Goal: Information Seeking & Learning: Learn about a topic

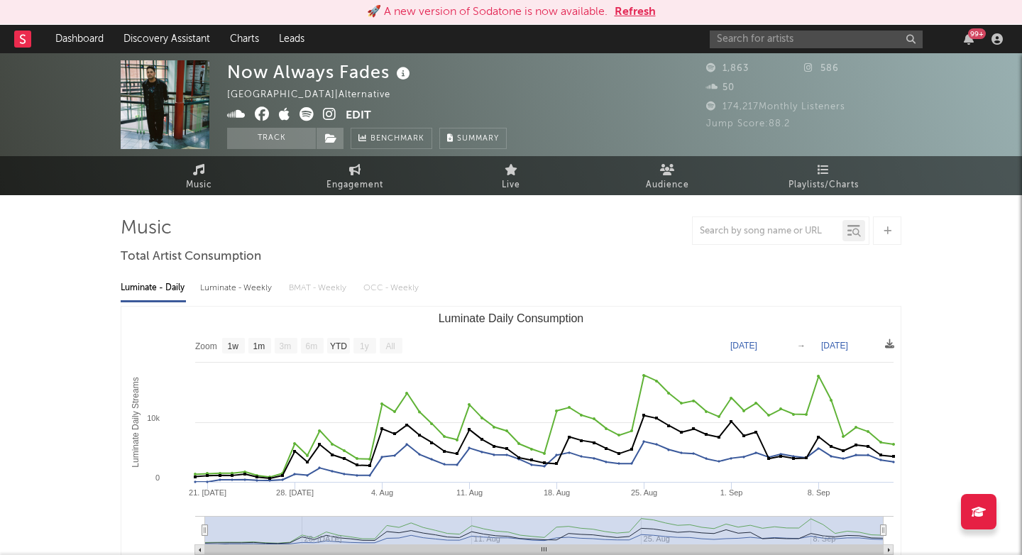
select select "1w"
click at [229, 42] on link "Charts" at bounding box center [244, 39] width 49 height 28
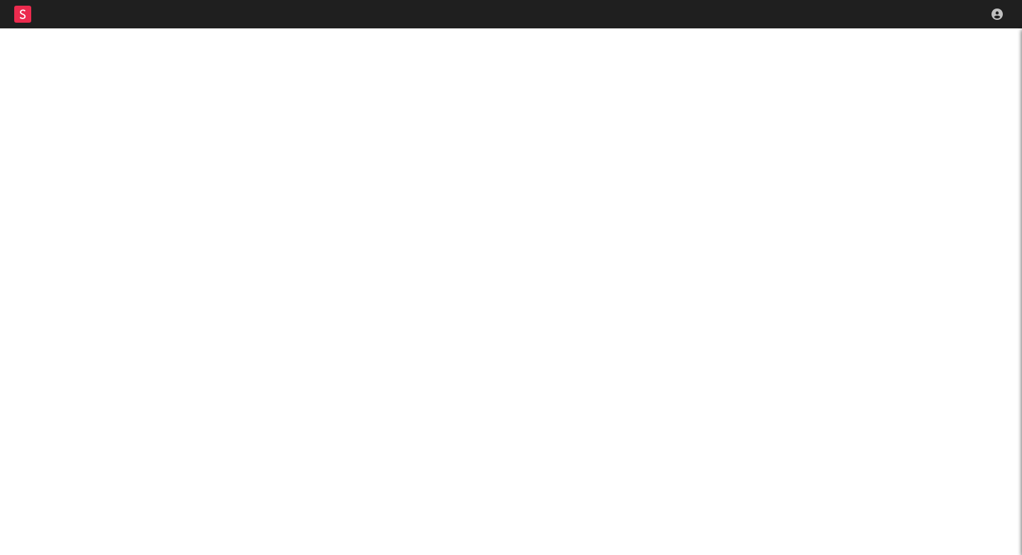
scroll to position [28, 0]
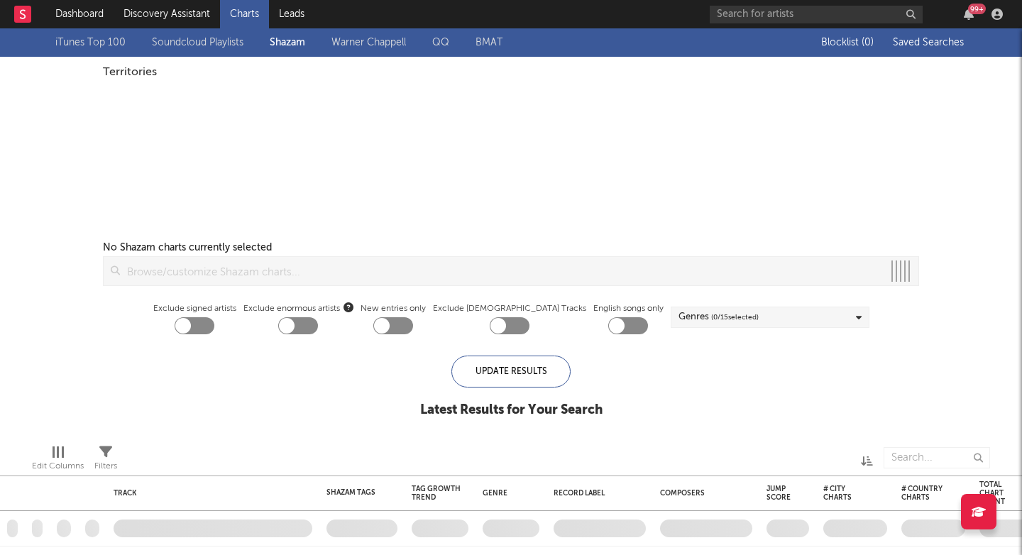
checkbox input "true"
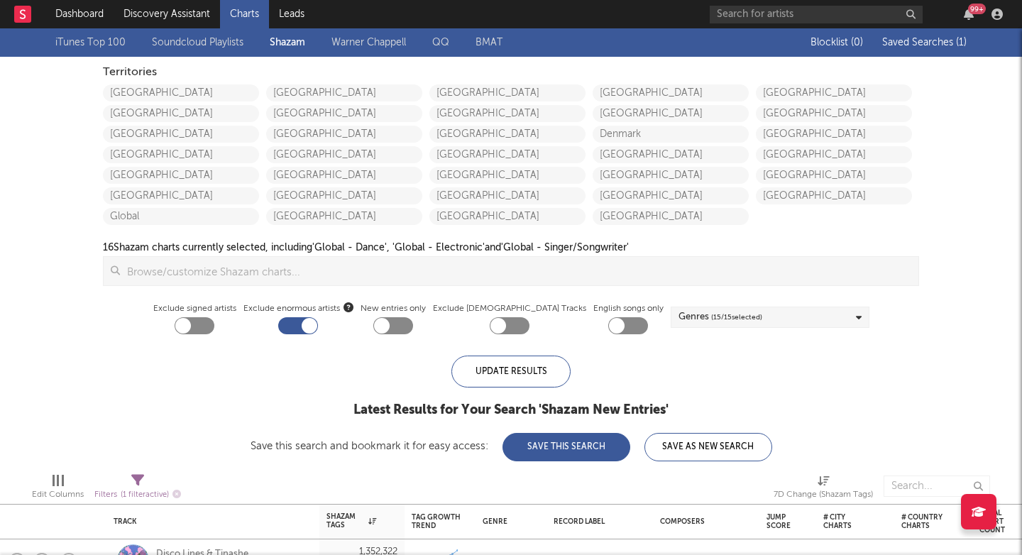
click at [293, 276] on input at bounding box center [519, 271] width 798 height 28
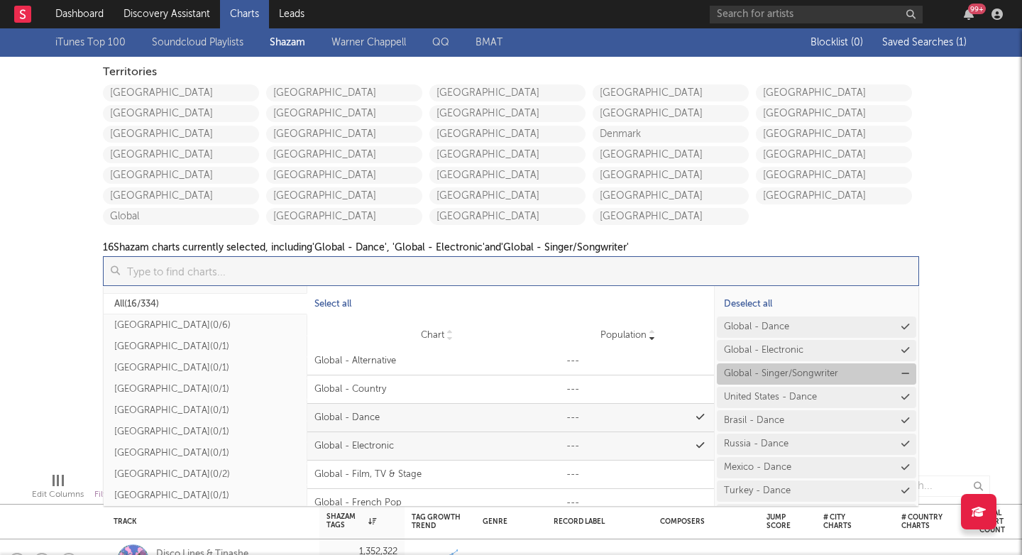
click at [807, 374] on div "Global - Singer/Songwriter" at bounding box center [781, 373] width 114 height 9
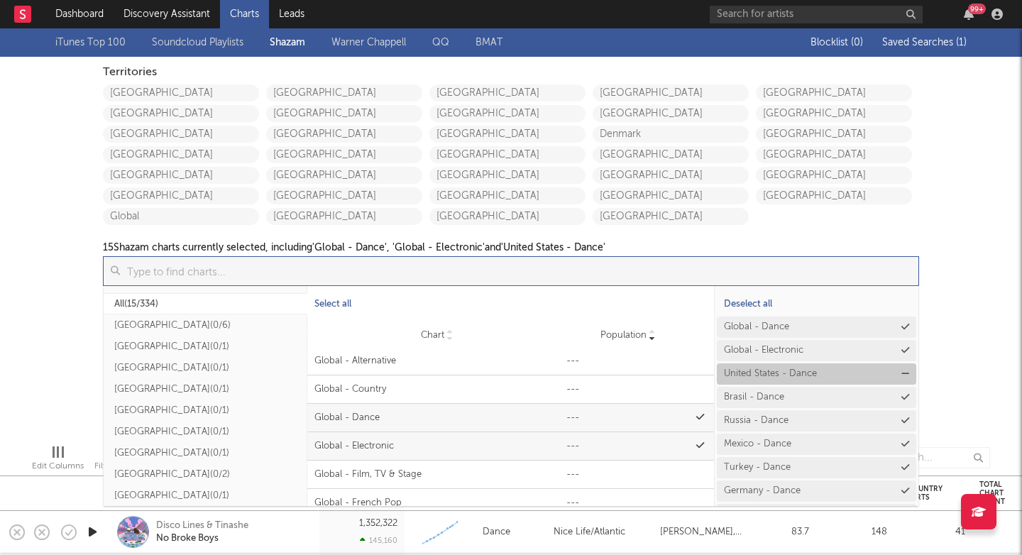
click at [844, 368] on button "United States - Dance" at bounding box center [816, 373] width 199 height 21
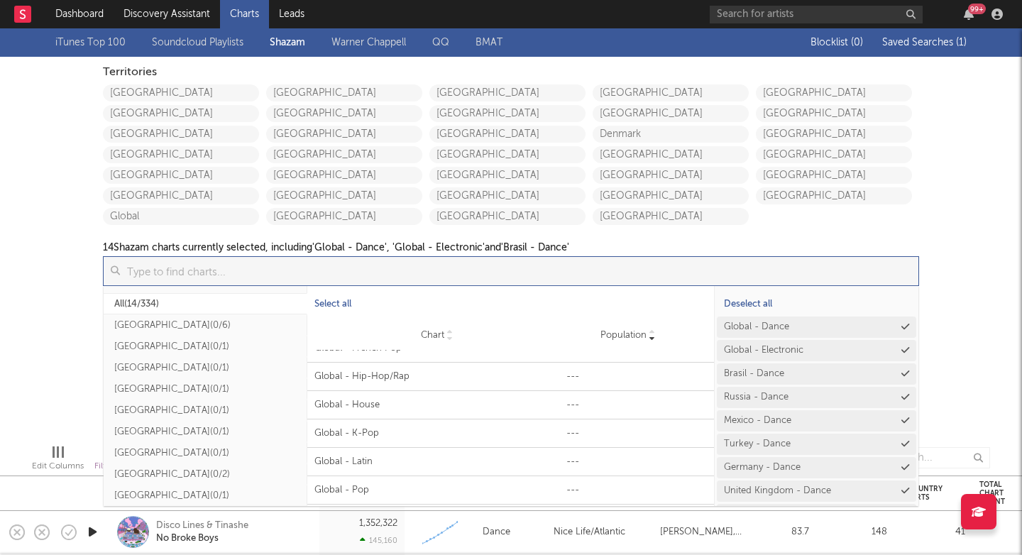
scroll to position [220, 0]
click at [319, 273] on input at bounding box center [519, 271] width 798 height 28
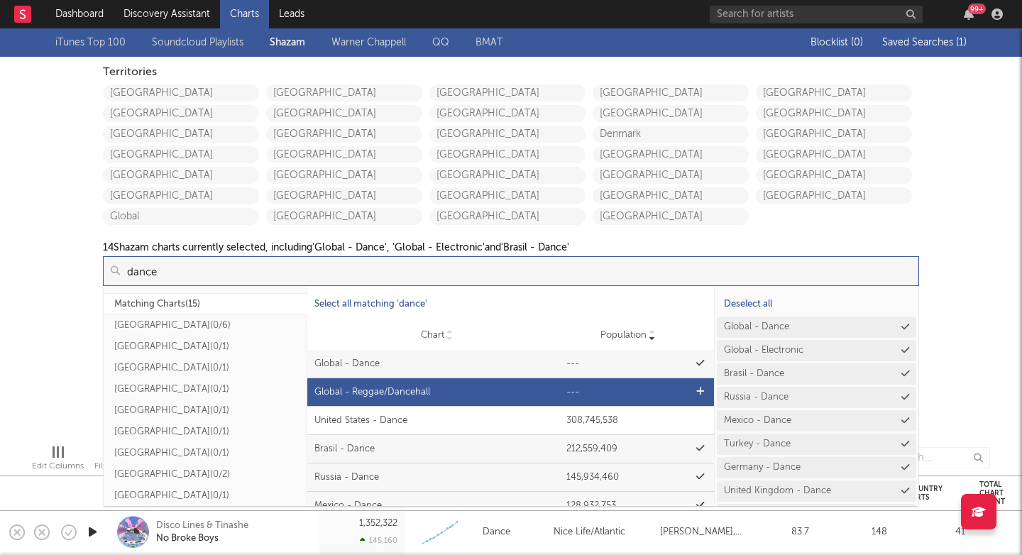
scroll to position [0, 0]
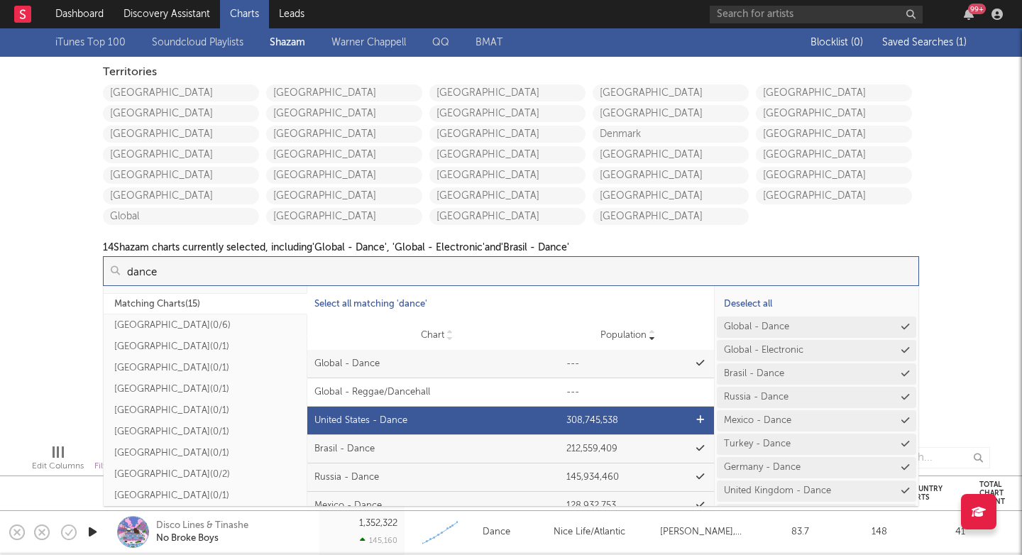
type input "dance"
click at [426, 426] on div "United States - Dance" at bounding box center [437, 421] width 246 height 14
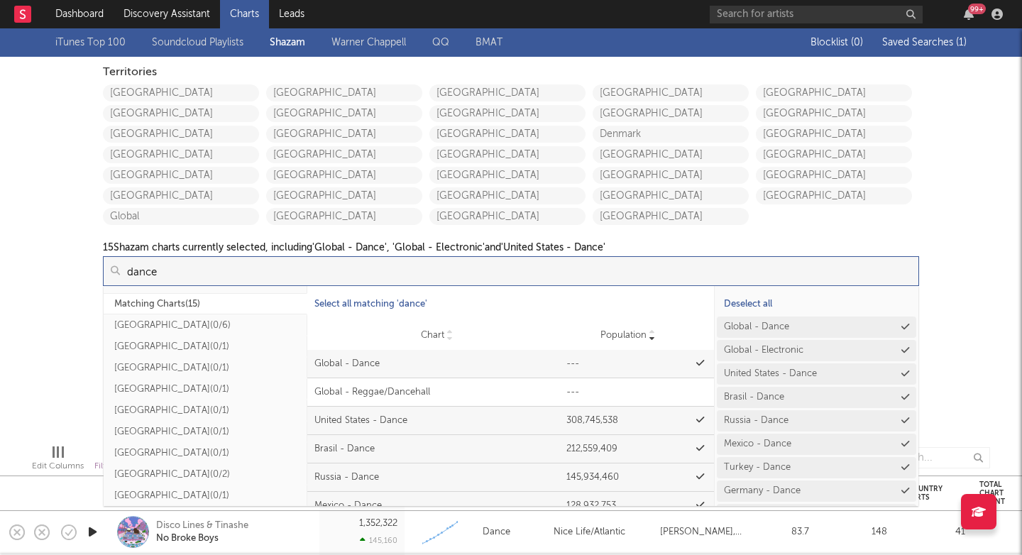
click at [431, 266] on input "dance" at bounding box center [519, 271] width 798 height 28
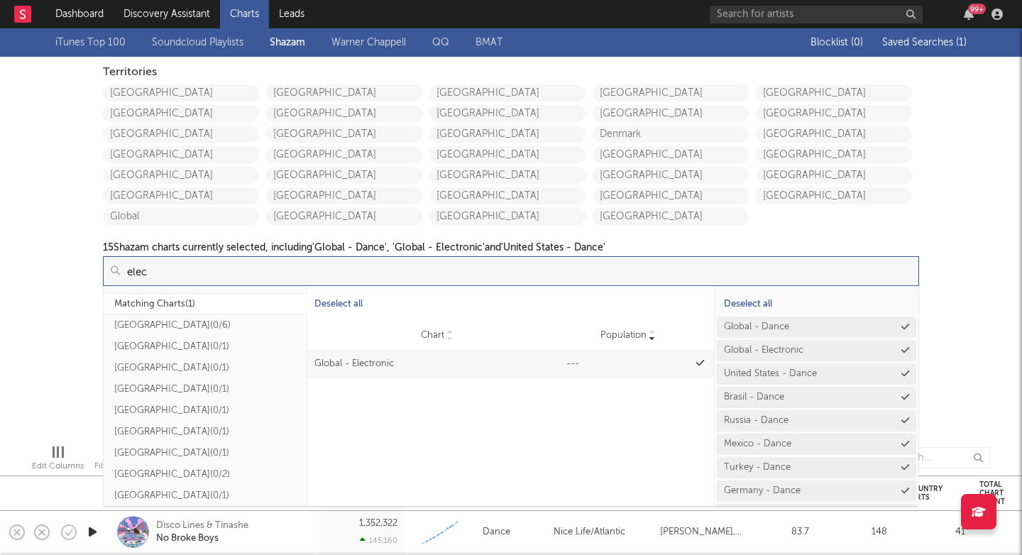
type input "elec"
click at [43, 331] on div "iTunes Top 100 Soundcloud Playlists Shazam Warner Chappell QQ BMAT Blocklist ( …" at bounding box center [511, 230] width 1022 height 404
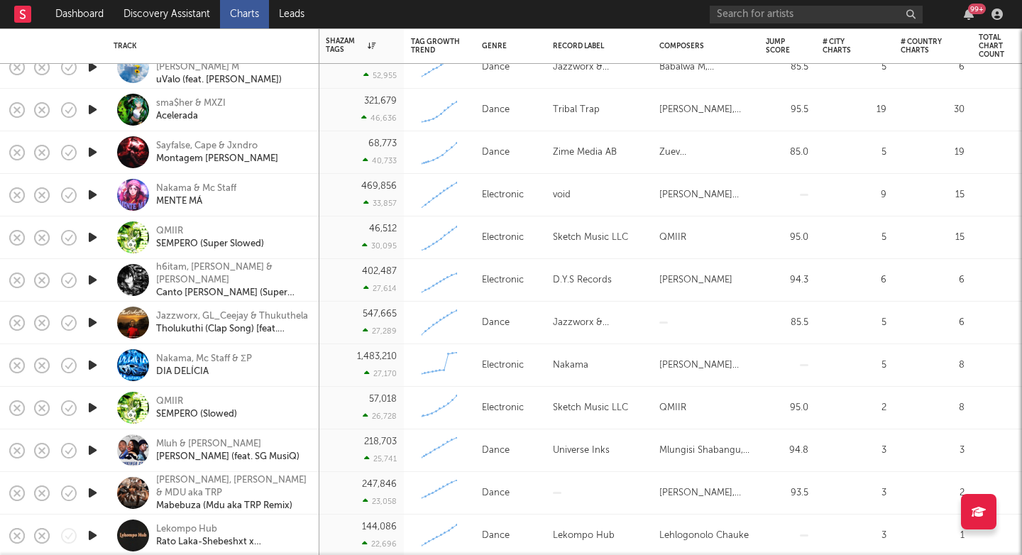
click at [95, 321] on icon "button" at bounding box center [92, 323] width 15 height 18
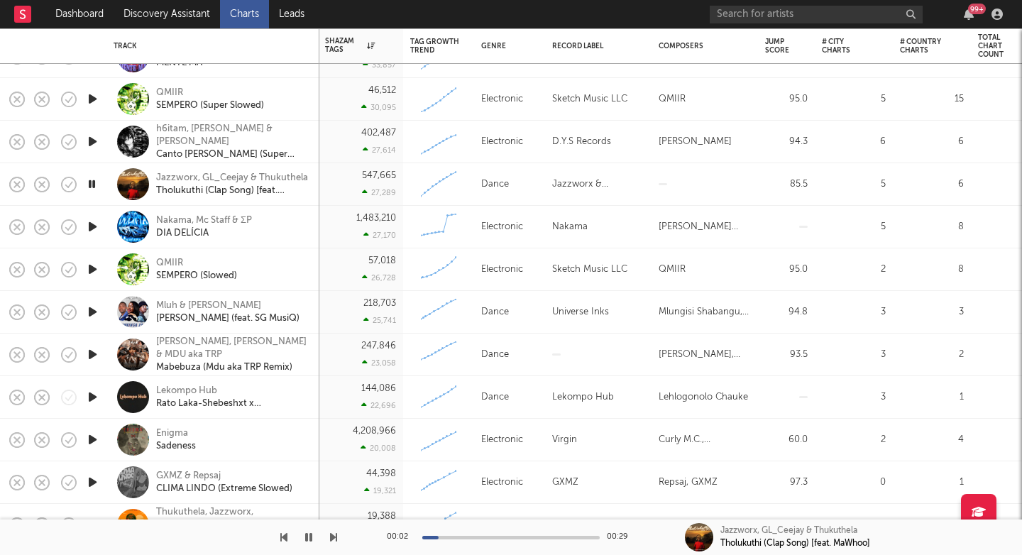
click at [329, 195] on div "547,665 27,289" at bounding box center [360, 184] width 71 height 42
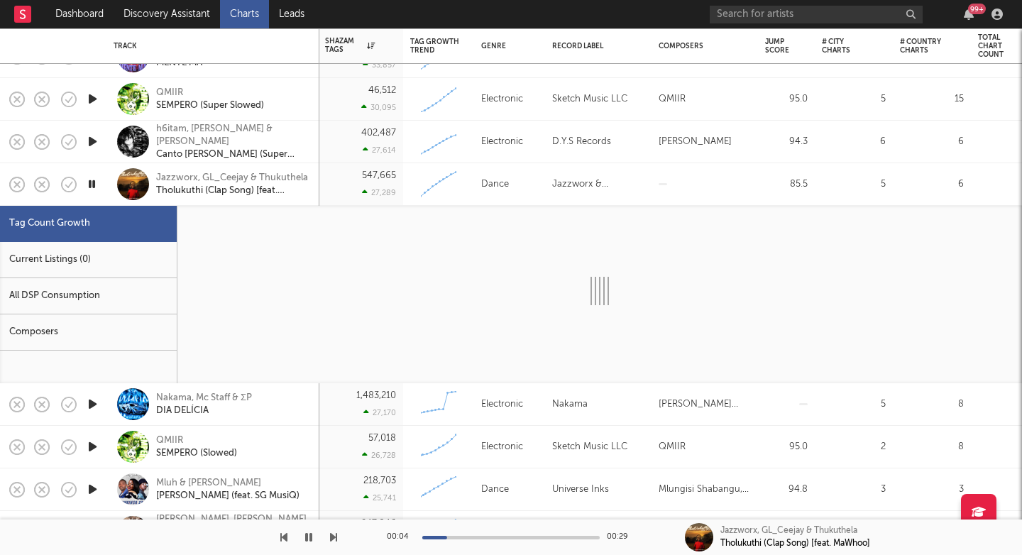
select select "1w"
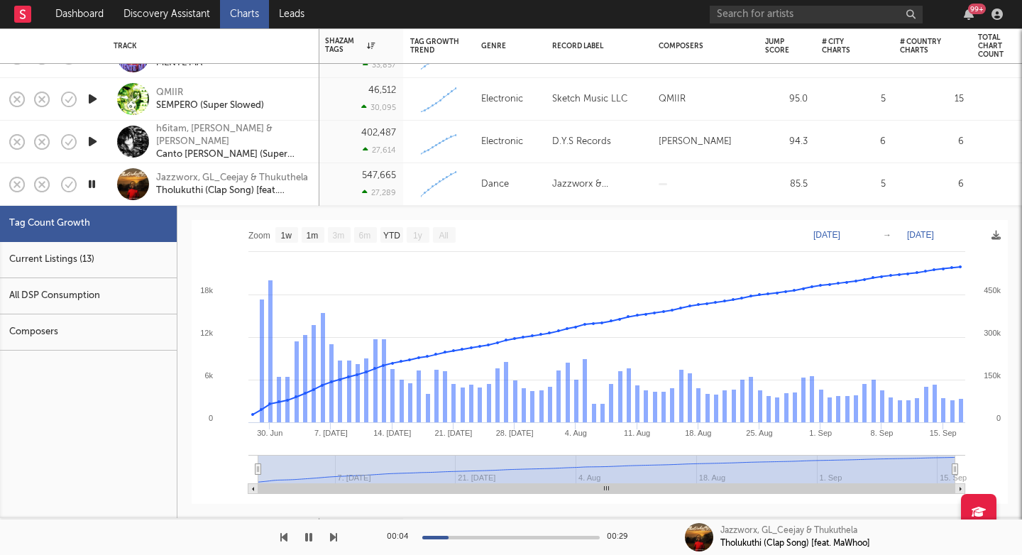
click at [85, 297] on div "All DSP Consumption" at bounding box center [88, 296] width 177 height 36
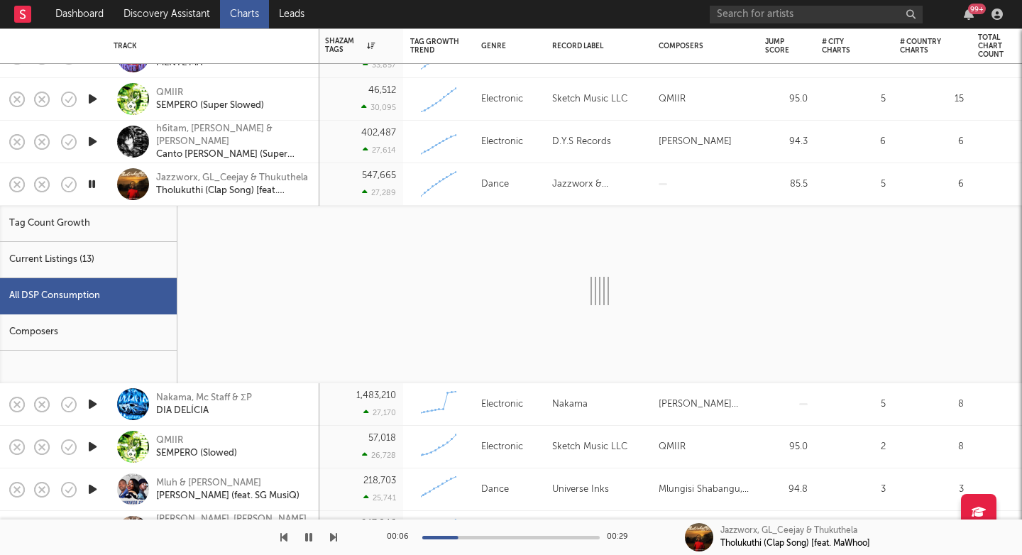
select select "1w"
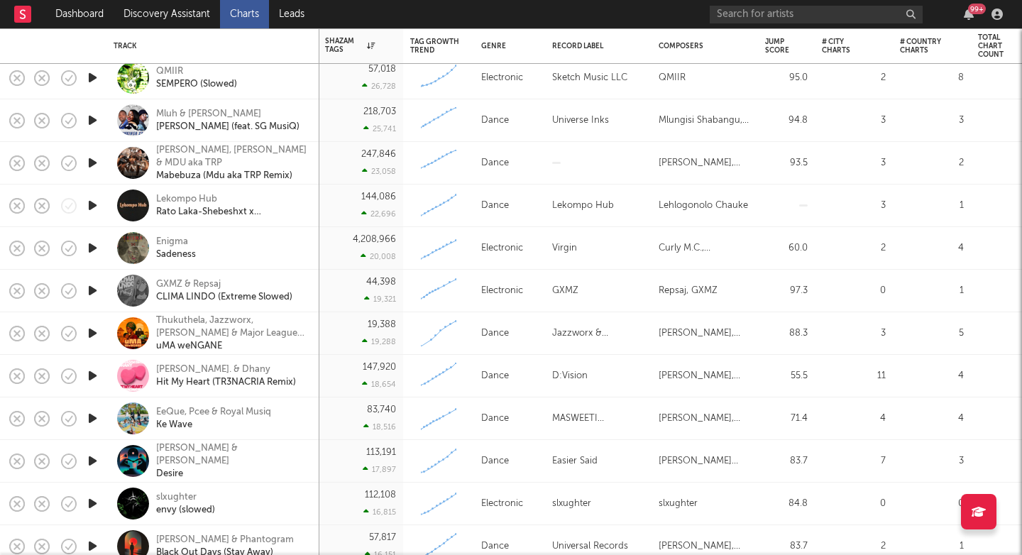
click at [99, 246] on icon "button" at bounding box center [92, 248] width 15 height 18
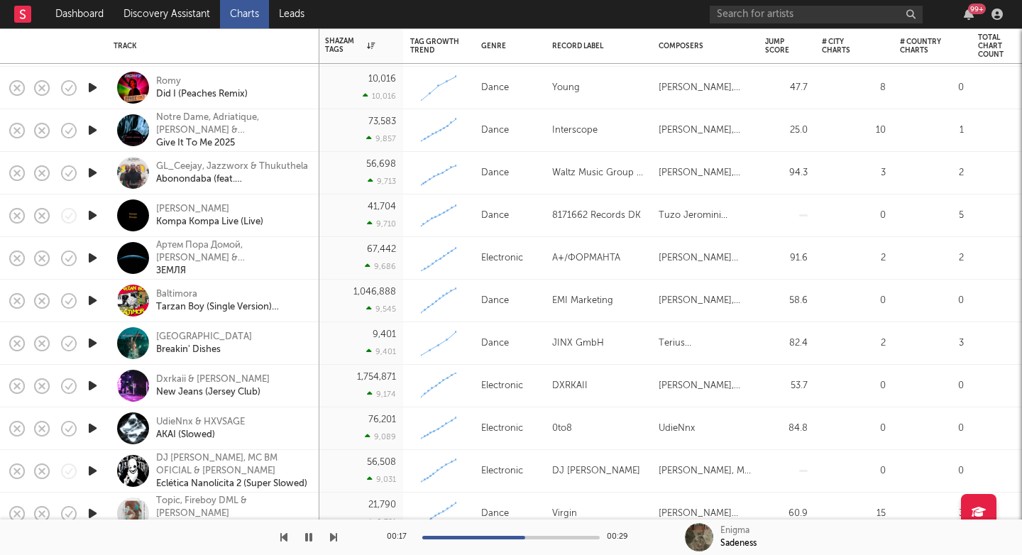
click at [89, 212] on icon "button" at bounding box center [92, 215] width 15 height 18
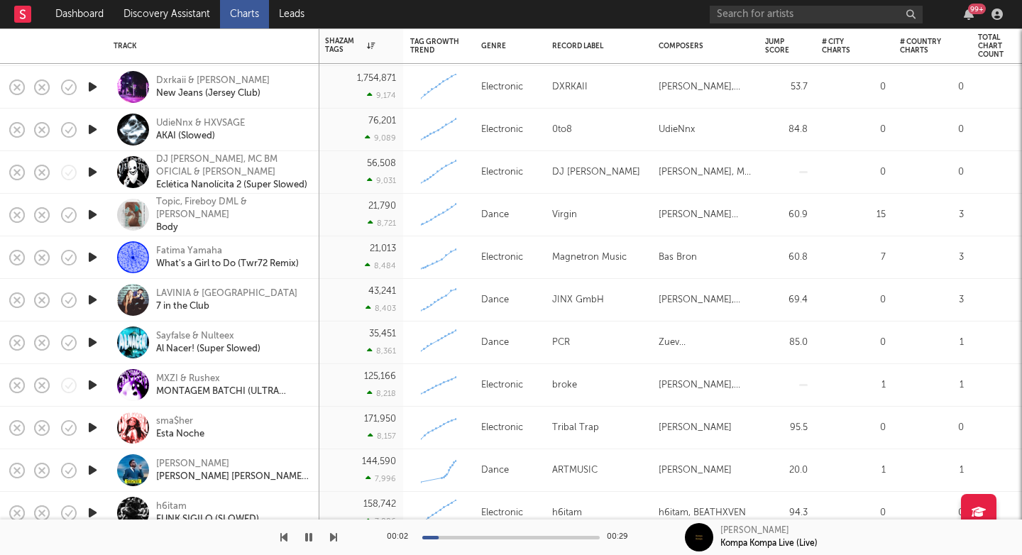
click at [90, 171] on icon "button" at bounding box center [92, 172] width 15 height 18
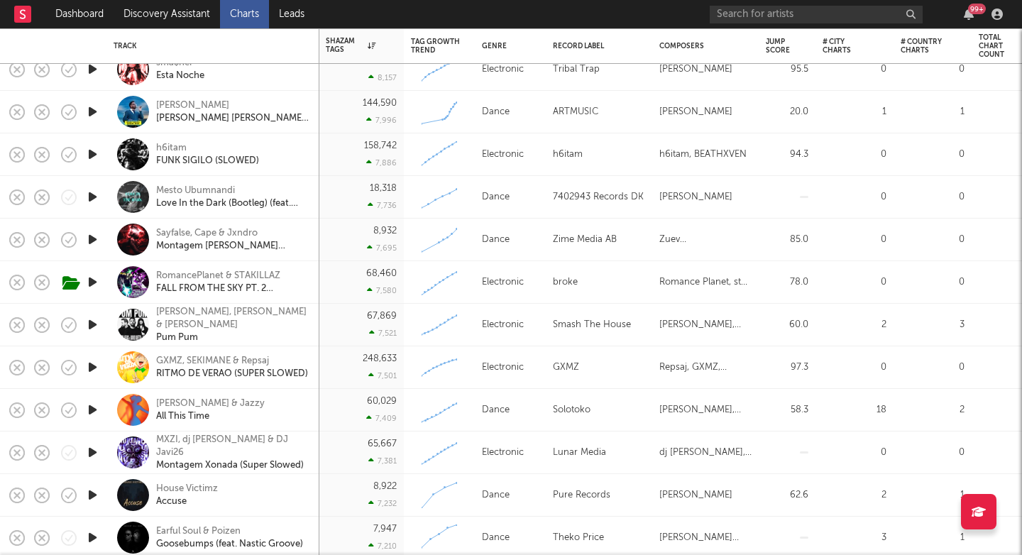
click at [94, 194] on icon "button" at bounding box center [92, 197] width 15 height 18
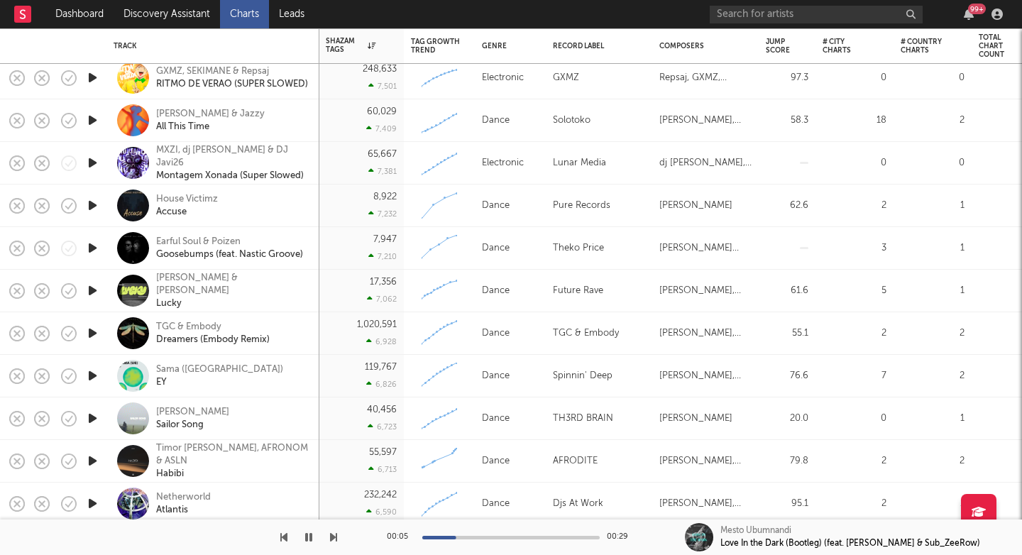
click at [94, 246] on icon "button" at bounding box center [92, 248] width 15 height 18
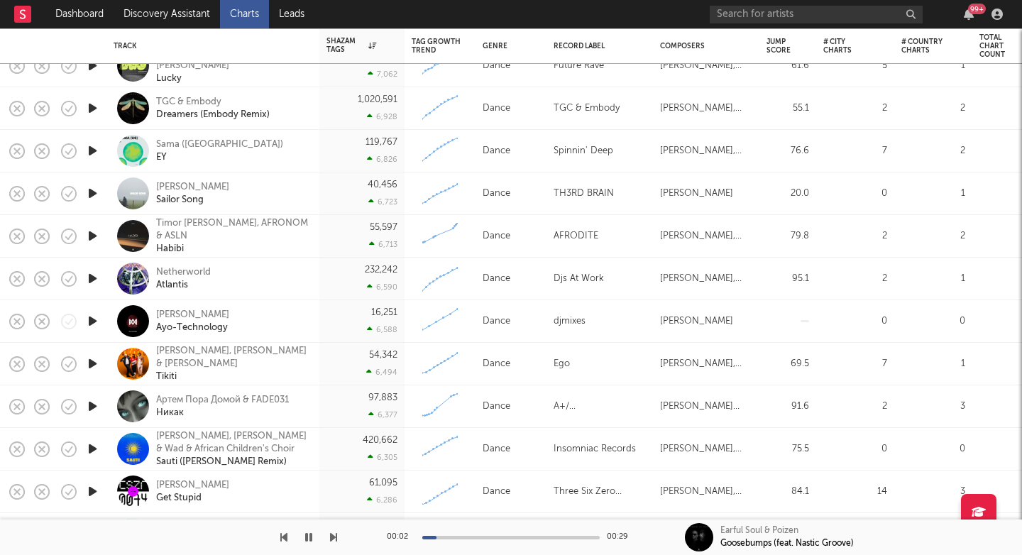
click at [94, 321] on icon "button" at bounding box center [92, 321] width 15 height 18
click at [204, 319] on div "Adam Maniac" at bounding box center [192, 315] width 73 height 13
click at [289, 320] on div "Adam Maniac Ayo-Technology" at bounding box center [232, 322] width 153 height 26
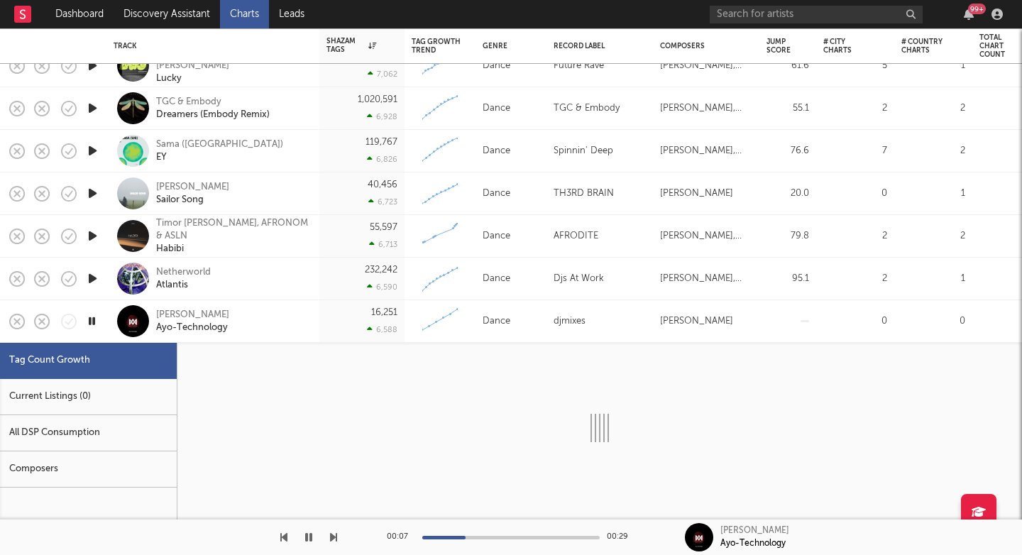
select select "1w"
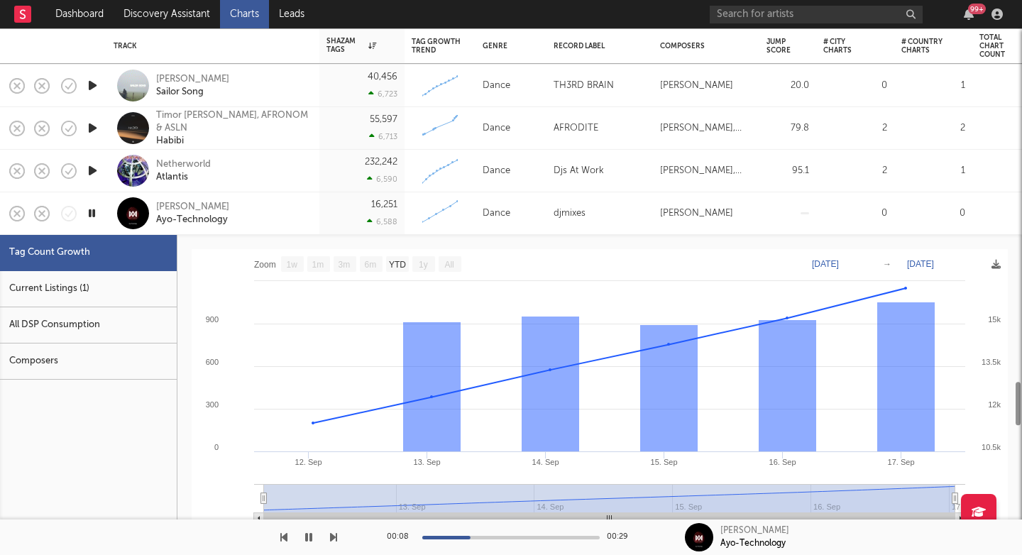
click at [123, 319] on div "All DSP Consumption" at bounding box center [88, 325] width 177 height 36
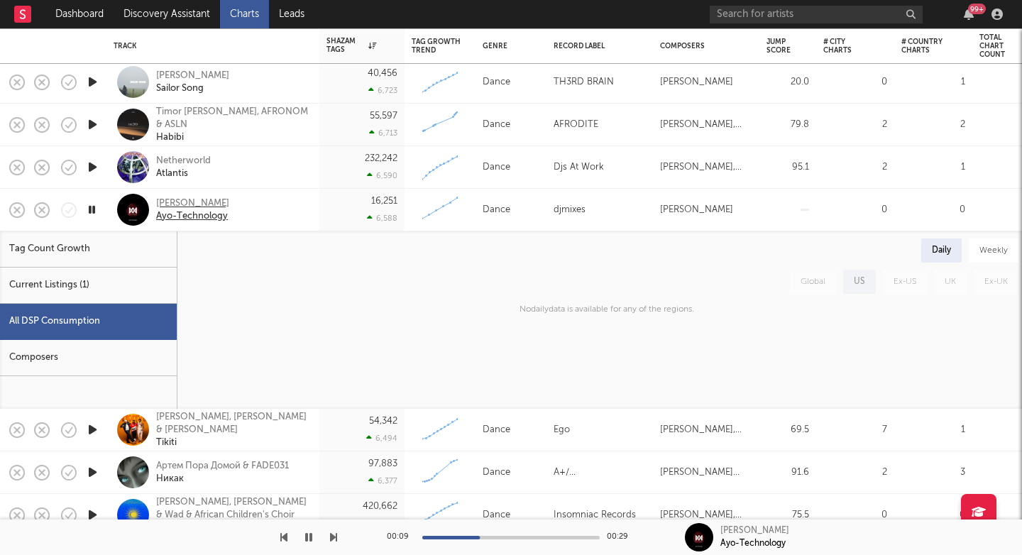
click at [180, 208] on div "Adam Maniac" at bounding box center [192, 203] width 73 height 13
drag, startPoint x: 800, startPoint y: 543, endPoint x: 719, endPoint y: 528, distance: 82.3
click at [719, 528] on div "Adam Maniac Ayo-Technology" at bounding box center [853, 536] width 337 height 35
copy div "Adam Maniac Ayo-Technology"
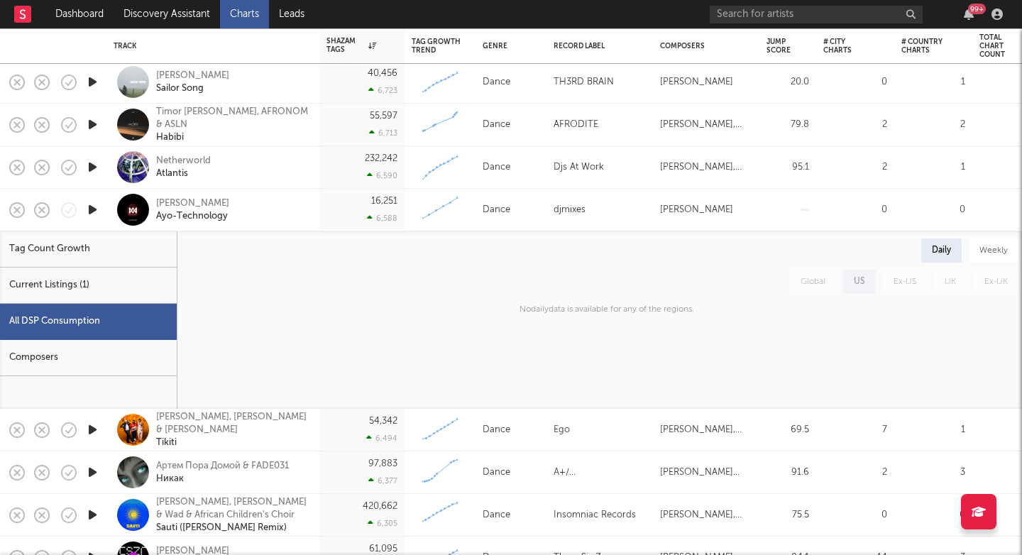
click at [382, 218] on div "6,588" at bounding box center [382, 218] width 31 height 9
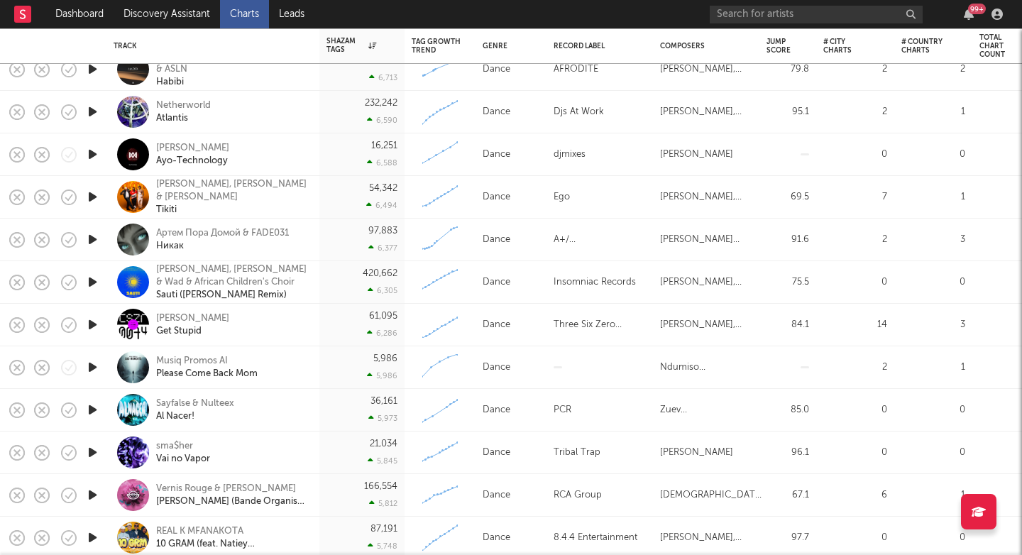
click at [92, 365] on icon "button" at bounding box center [92, 367] width 15 height 18
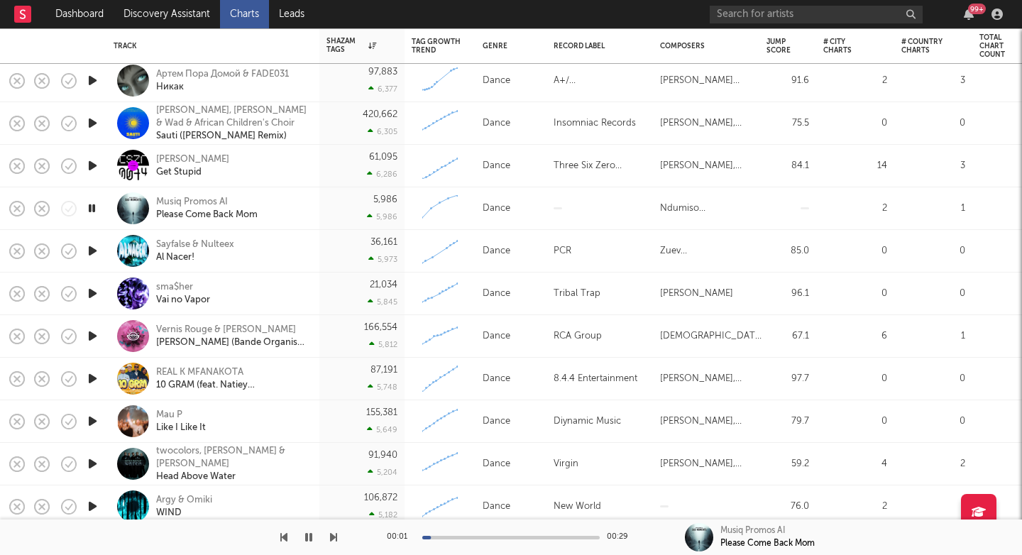
click at [91, 377] on icon "button" at bounding box center [92, 379] width 15 height 18
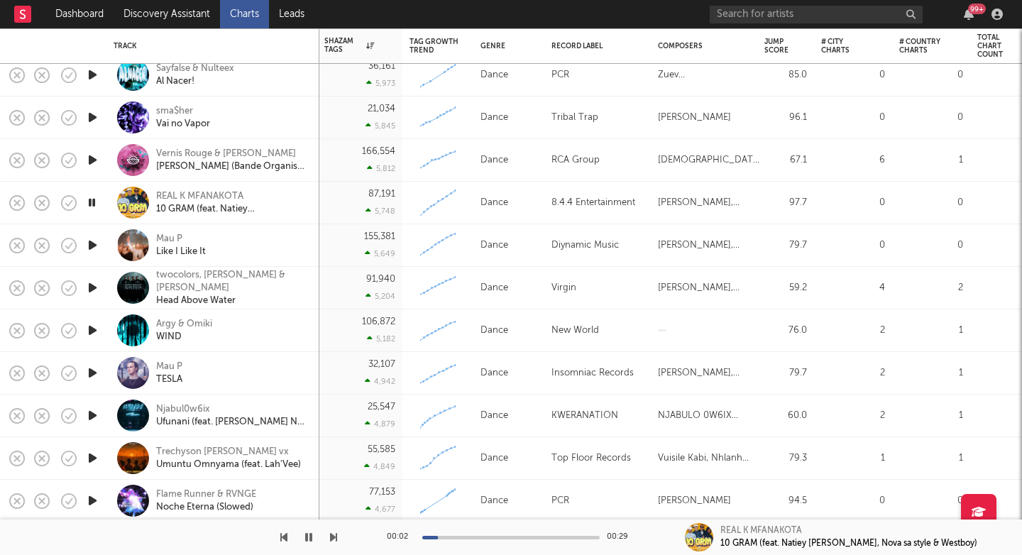
click at [92, 414] on icon "button" at bounding box center [92, 416] width 15 height 18
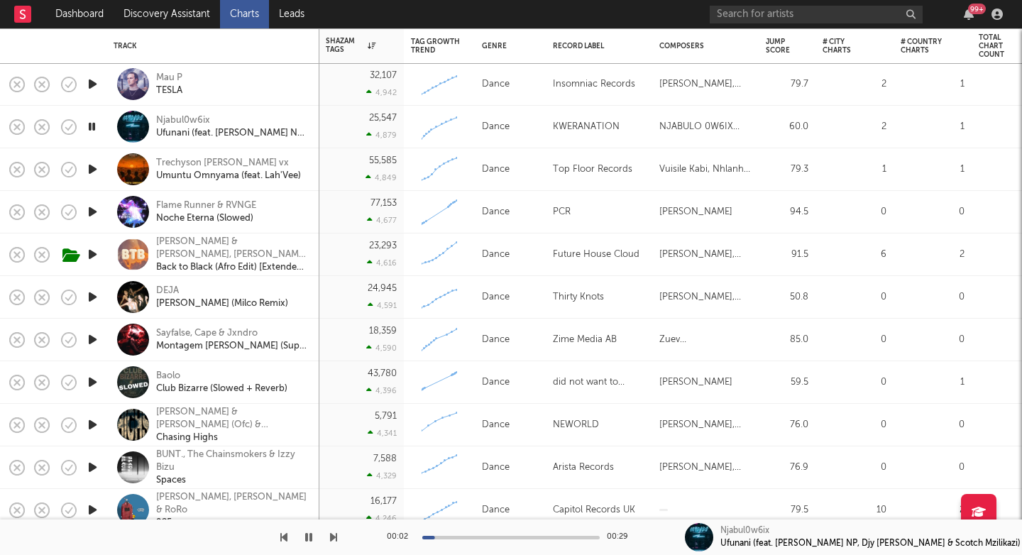
click at [90, 382] on icon "button" at bounding box center [92, 382] width 15 height 18
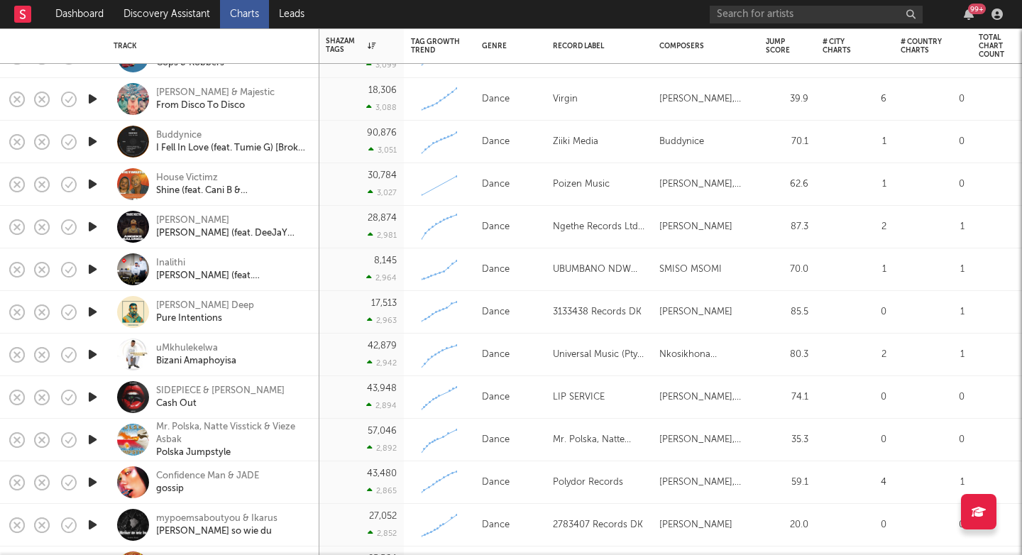
click at [91, 310] on icon "button" at bounding box center [92, 312] width 15 height 18
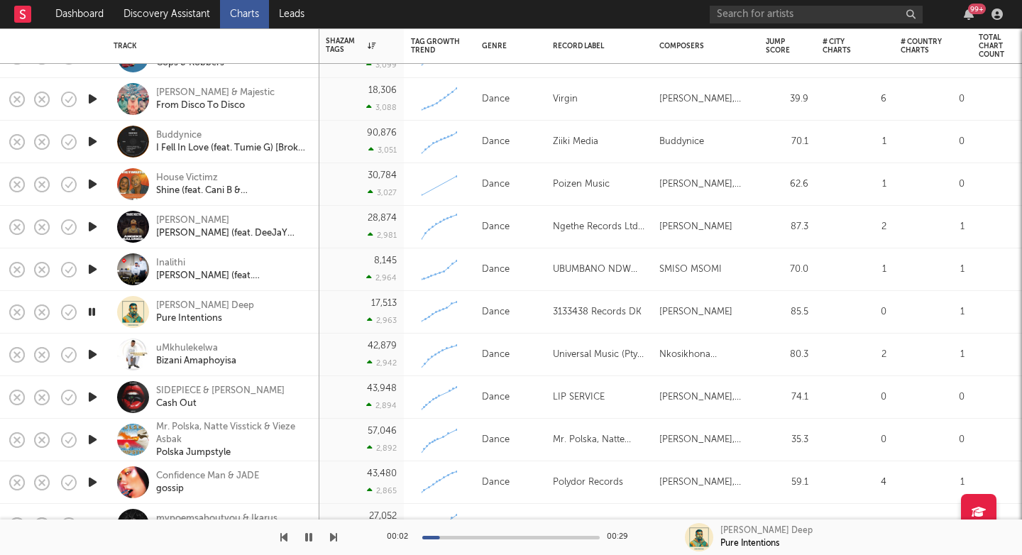
click at [523, 537] on div at bounding box center [510, 538] width 177 height 4
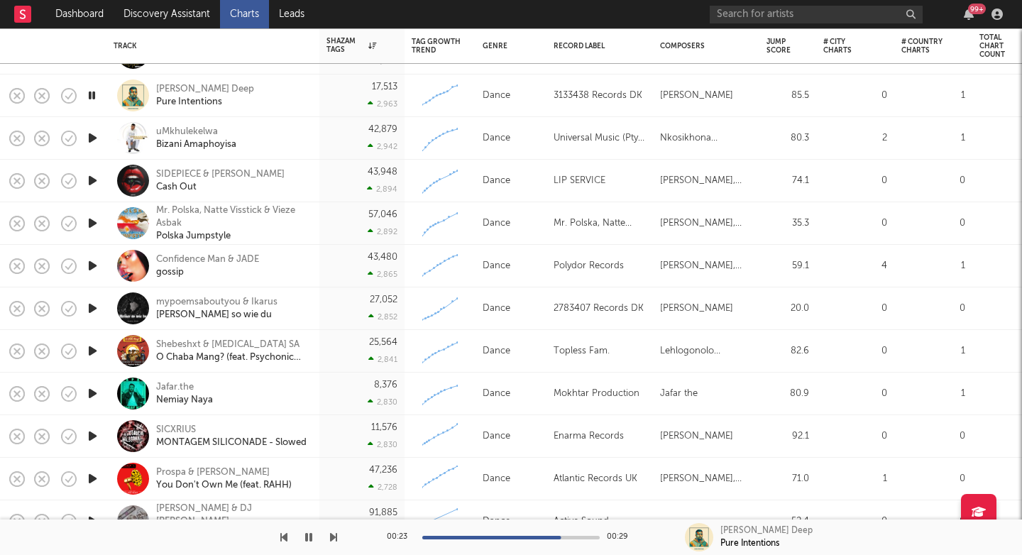
click at [245, 95] on div "Dawn Deep Pure Intentions" at bounding box center [232, 96] width 153 height 26
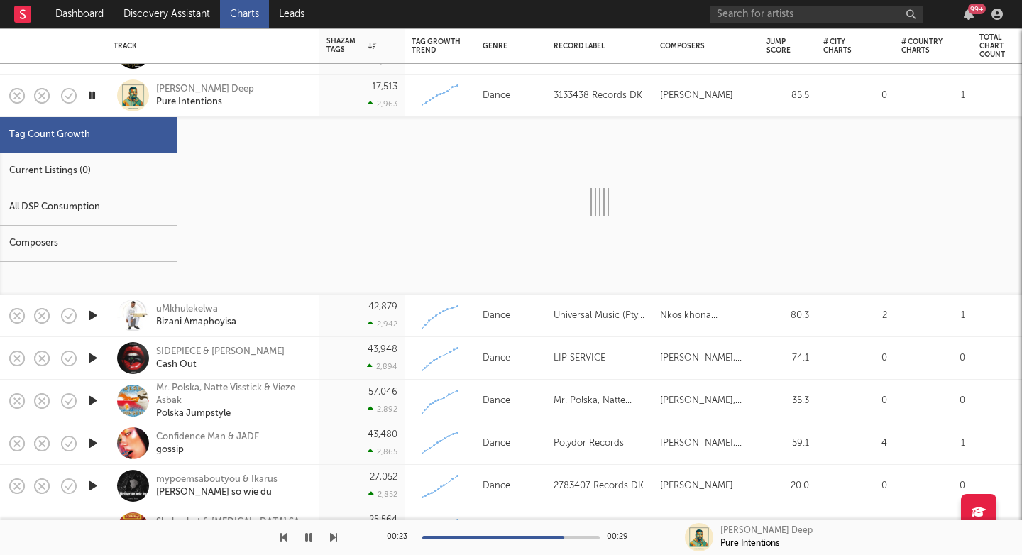
select select "1w"
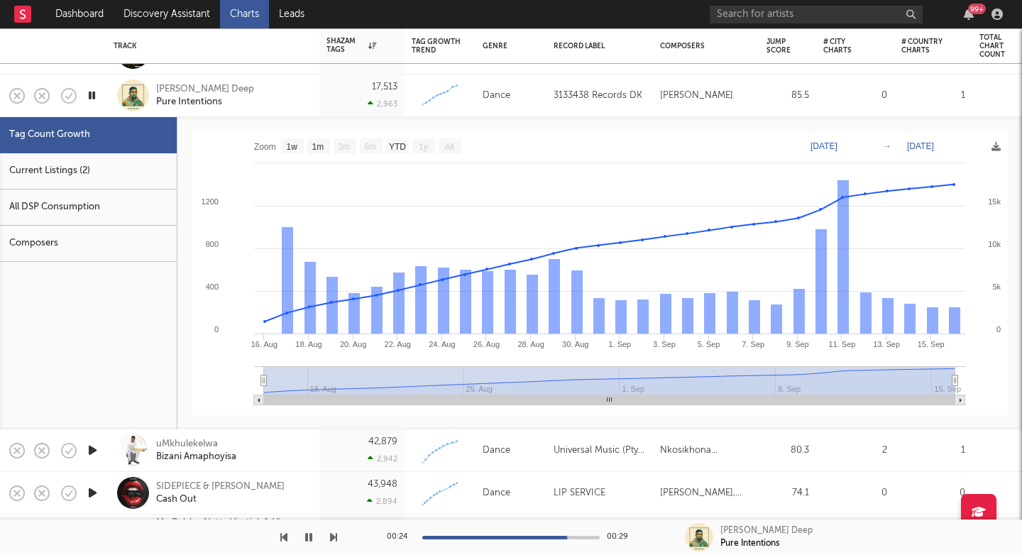
click at [114, 199] on div "All DSP Consumption" at bounding box center [88, 207] width 177 height 36
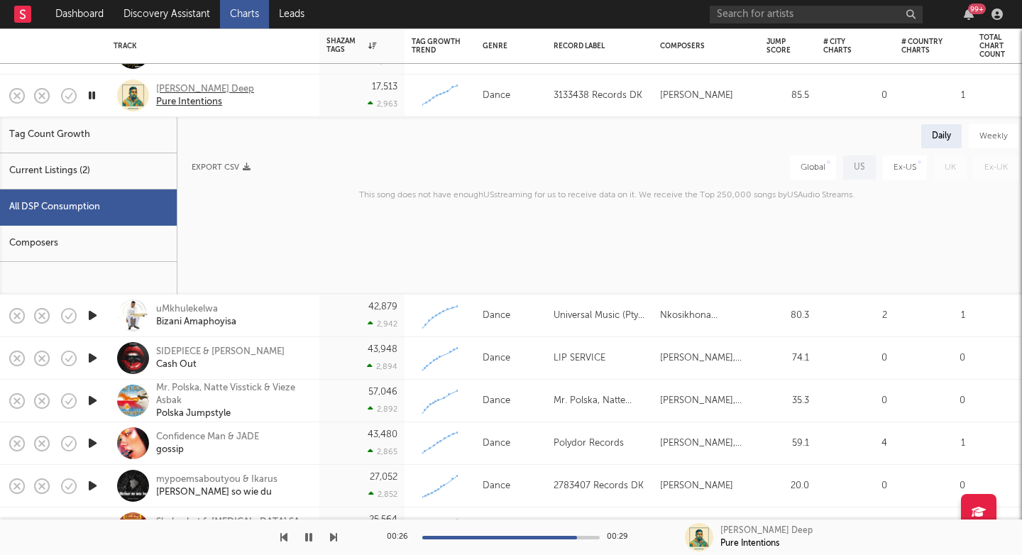
click at [182, 96] on div "Pure Intentions" at bounding box center [205, 102] width 98 height 13
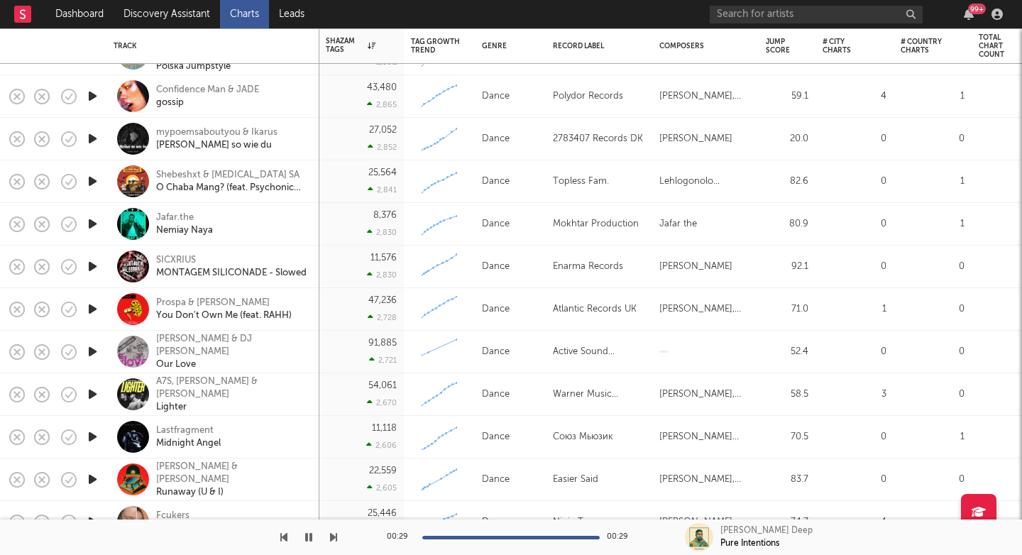
click at [92, 222] on icon "button" at bounding box center [92, 224] width 15 height 18
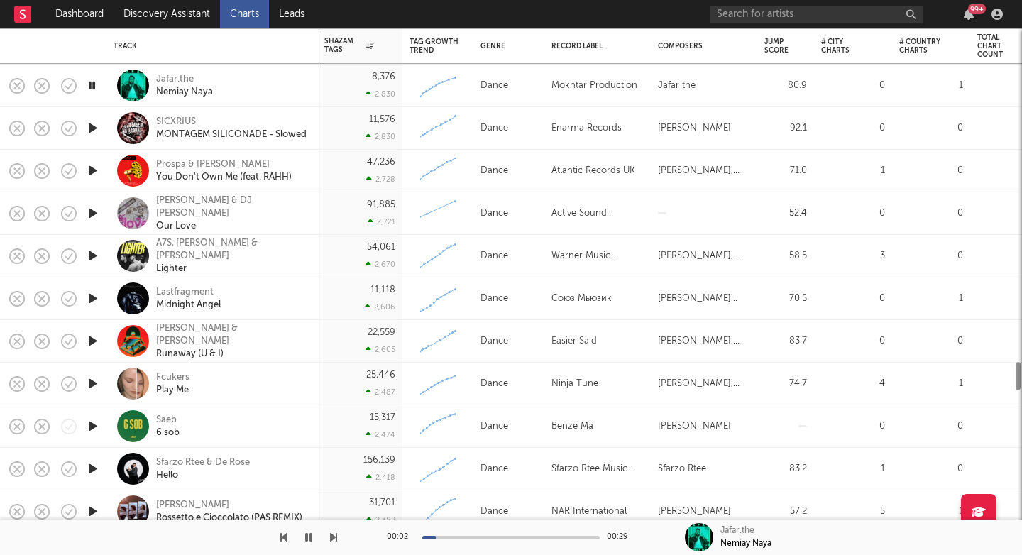
click at [94, 219] on icon "button" at bounding box center [92, 213] width 15 height 18
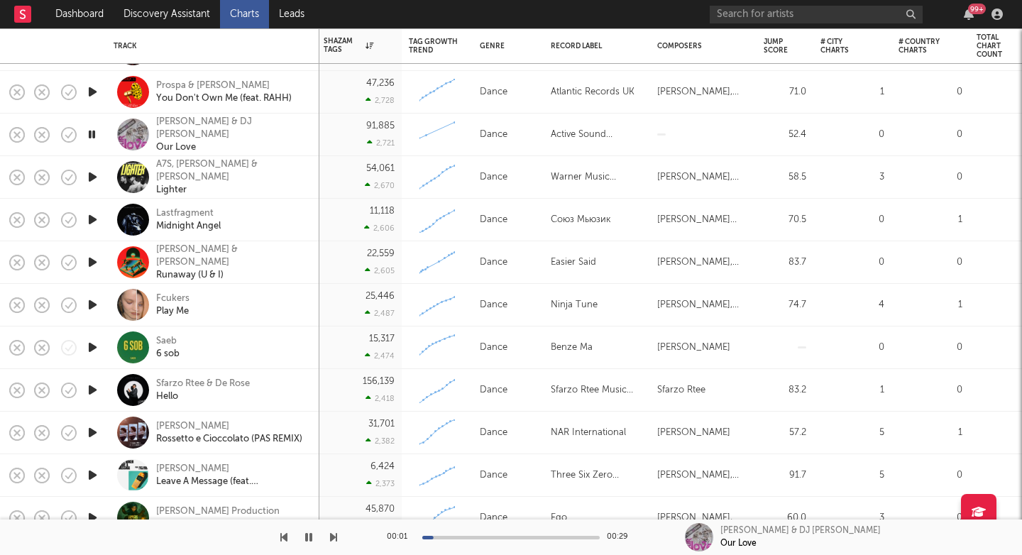
click at [90, 222] on icon "button" at bounding box center [92, 220] width 15 height 18
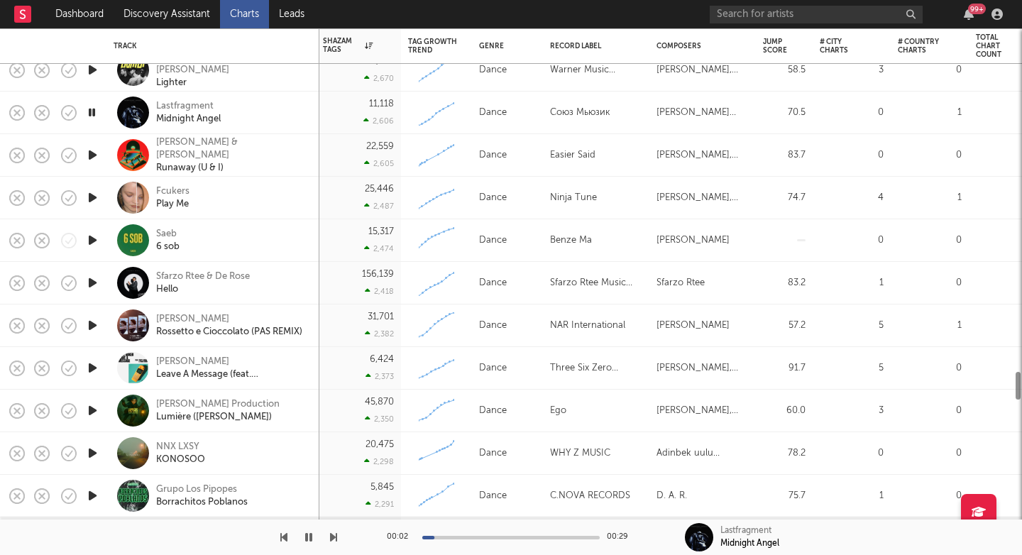
click at [95, 194] on icon "button" at bounding box center [92, 198] width 15 height 18
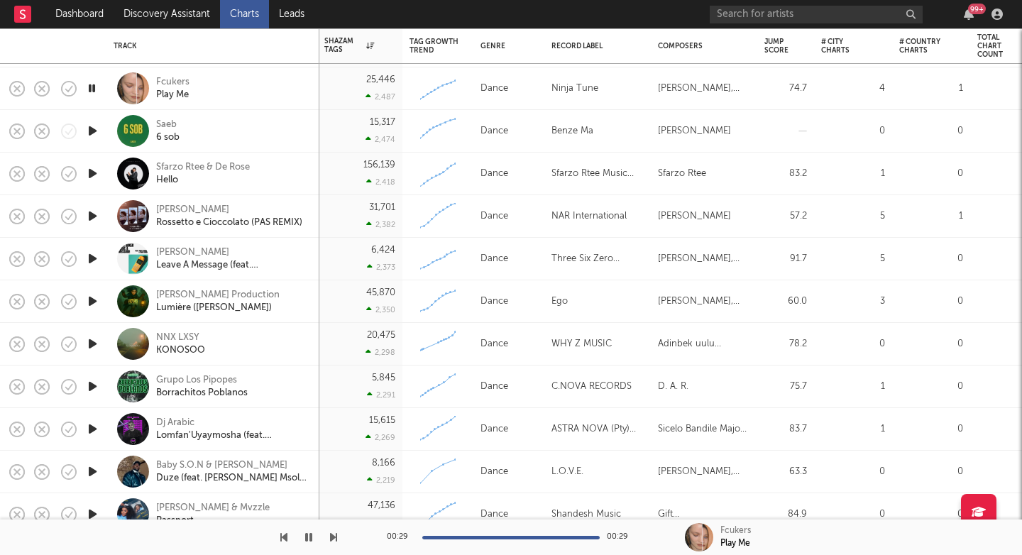
click at [96, 133] on icon "button" at bounding box center [92, 131] width 15 height 18
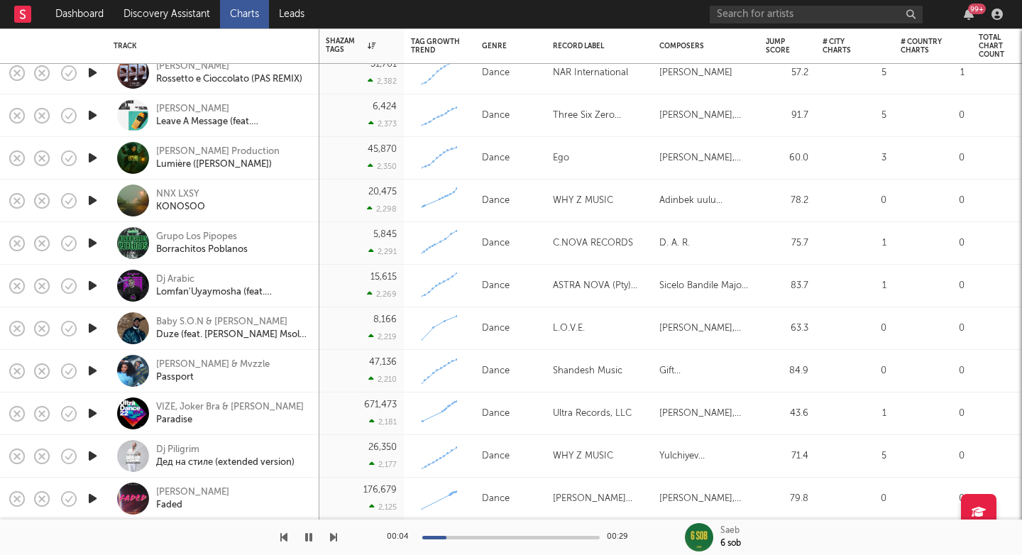
click at [94, 242] on icon "button" at bounding box center [92, 243] width 15 height 18
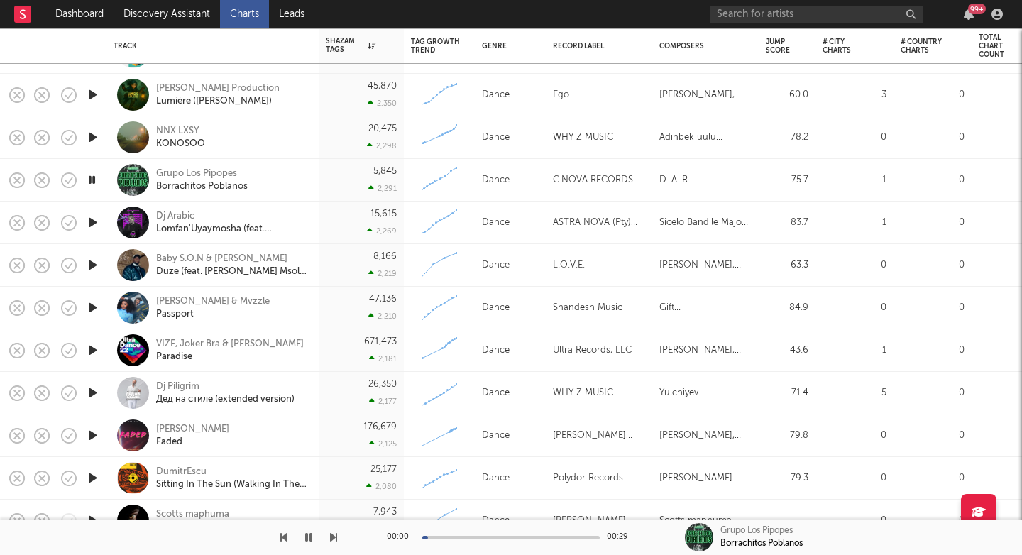
click at [94, 264] on icon "button" at bounding box center [92, 265] width 15 height 18
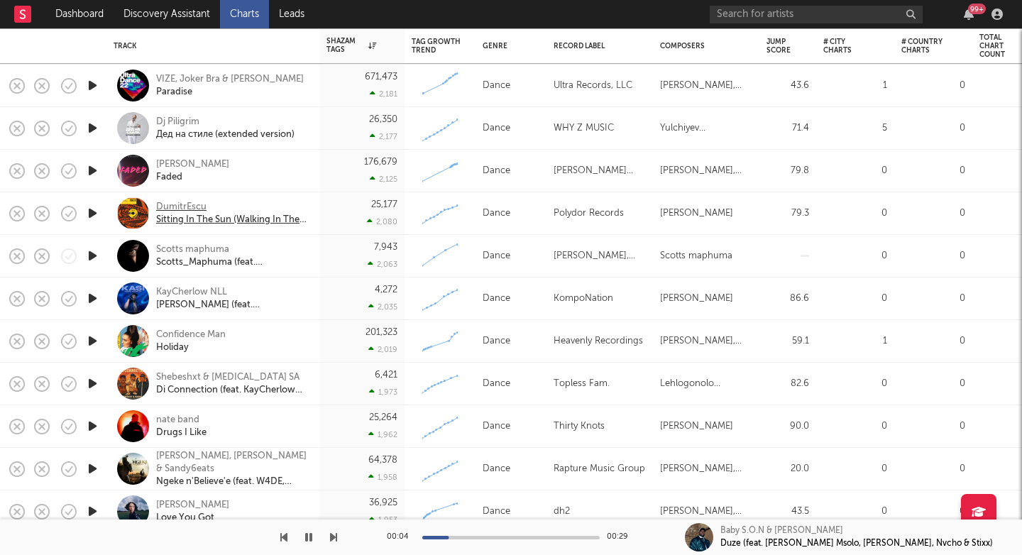
click at [173, 210] on div "DumitrEscu" at bounding box center [232, 207] width 153 height 13
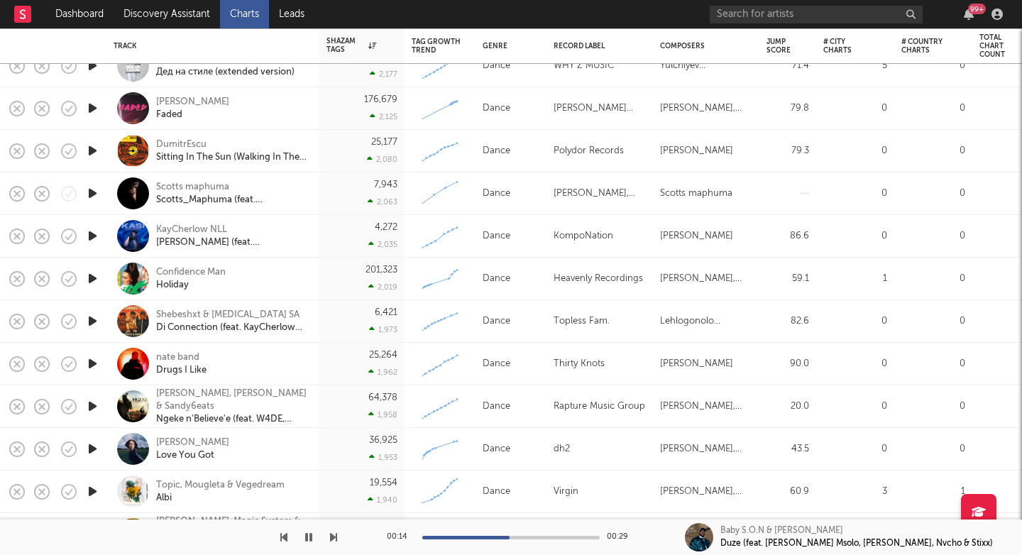
click at [91, 365] on icon "button" at bounding box center [92, 364] width 15 height 18
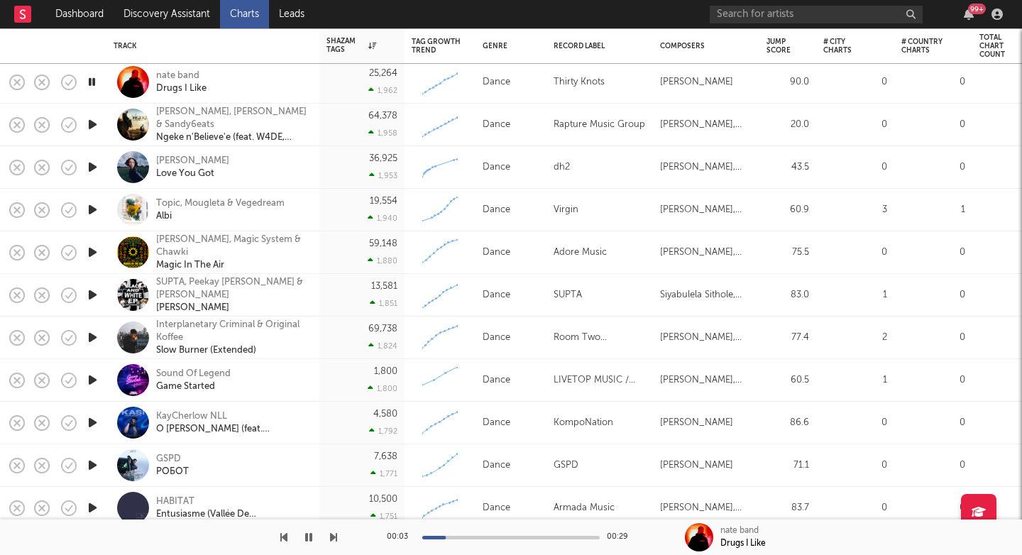
click at [91, 248] on icon "button" at bounding box center [92, 252] width 15 height 18
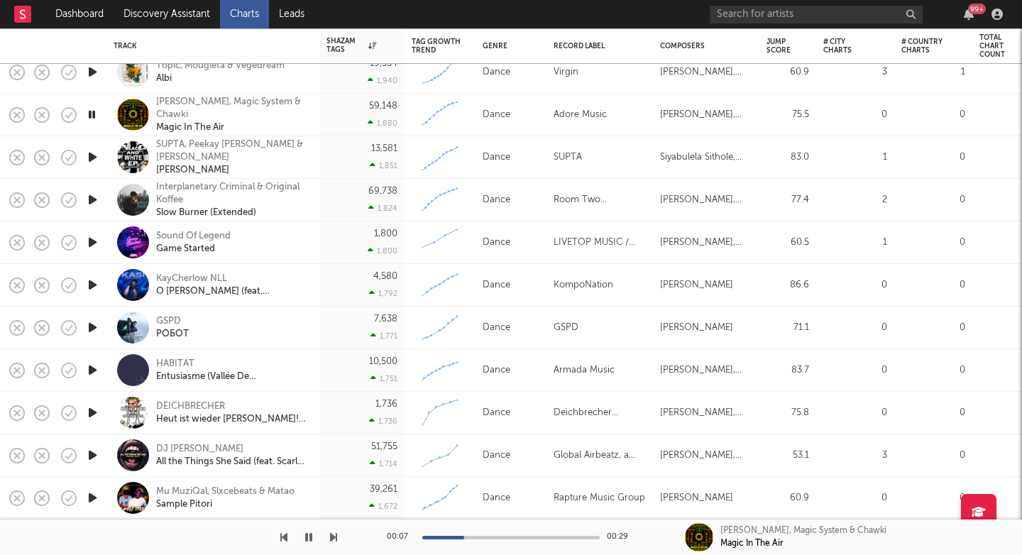
click at [94, 326] on icon "button" at bounding box center [92, 328] width 15 height 18
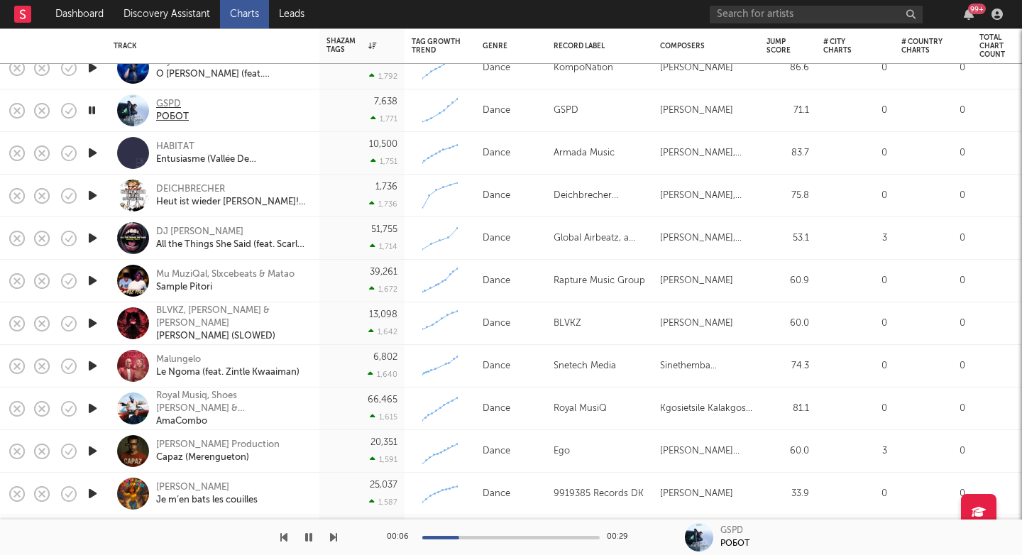
click at [180, 111] on div "РОБОТ" at bounding box center [172, 117] width 33 height 13
click at [92, 238] on icon "button" at bounding box center [92, 238] width 15 height 18
click at [96, 196] on icon "button" at bounding box center [92, 196] width 15 height 18
click at [456, 537] on div at bounding box center [510, 538] width 177 height 4
click at [94, 277] on icon "button" at bounding box center [92, 281] width 15 height 18
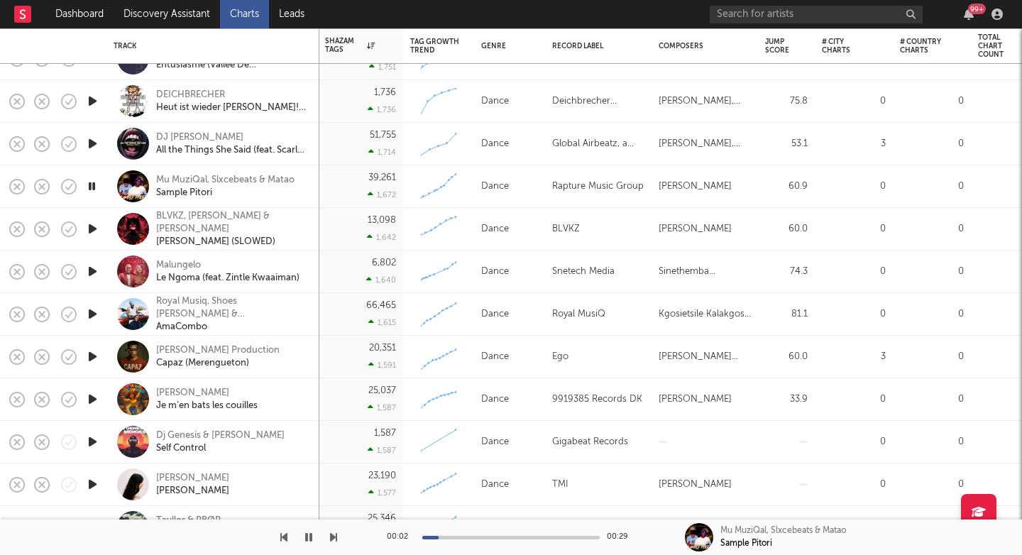
click at [94, 228] on icon "button" at bounding box center [92, 229] width 15 height 18
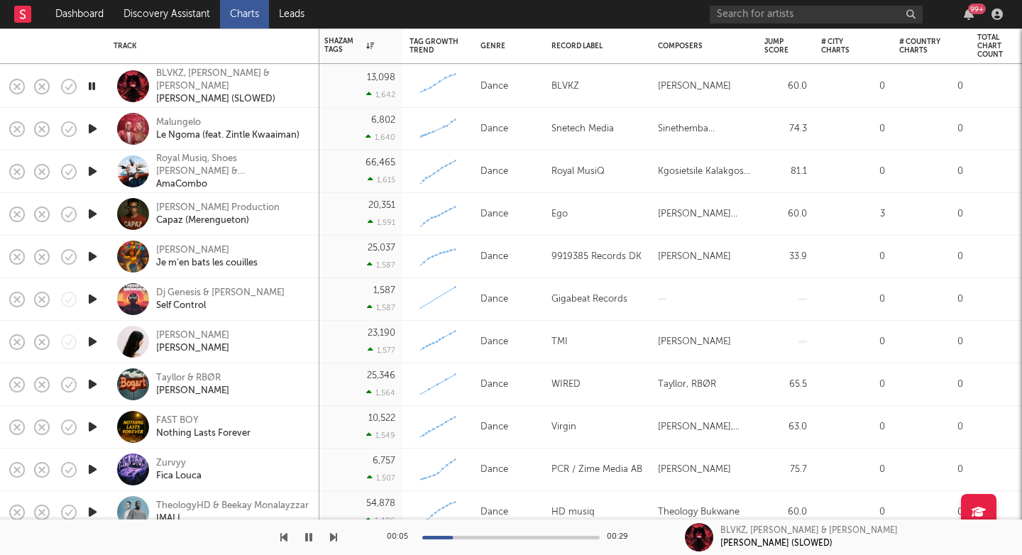
click at [94, 254] on icon "button" at bounding box center [92, 257] width 15 height 18
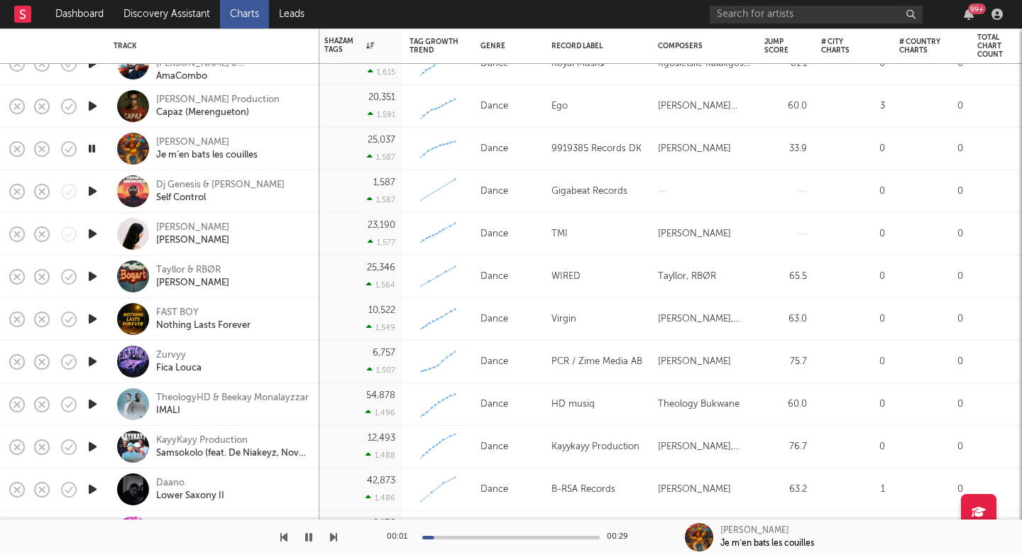
click at [91, 227] on icon "button" at bounding box center [92, 234] width 15 height 18
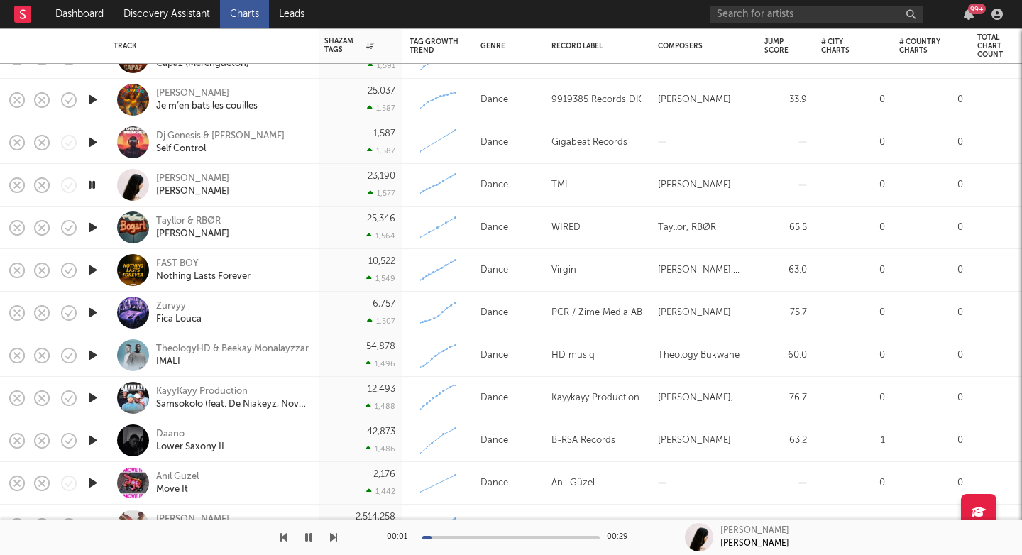
click at [91, 226] on icon "button" at bounding box center [92, 228] width 15 height 18
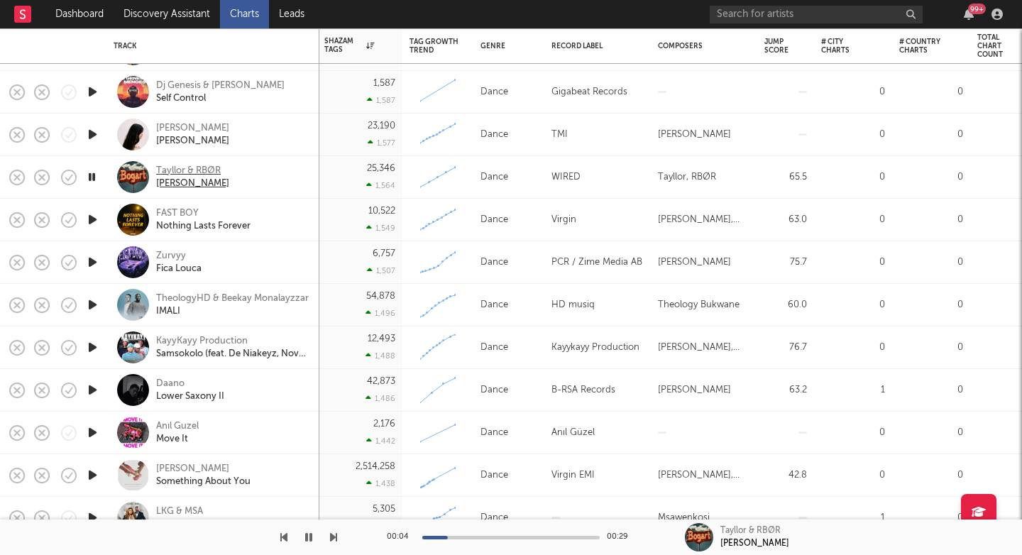
click at [174, 170] on div "Tayllor & RBØR" at bounding box center [192, 171] width 73 height 13
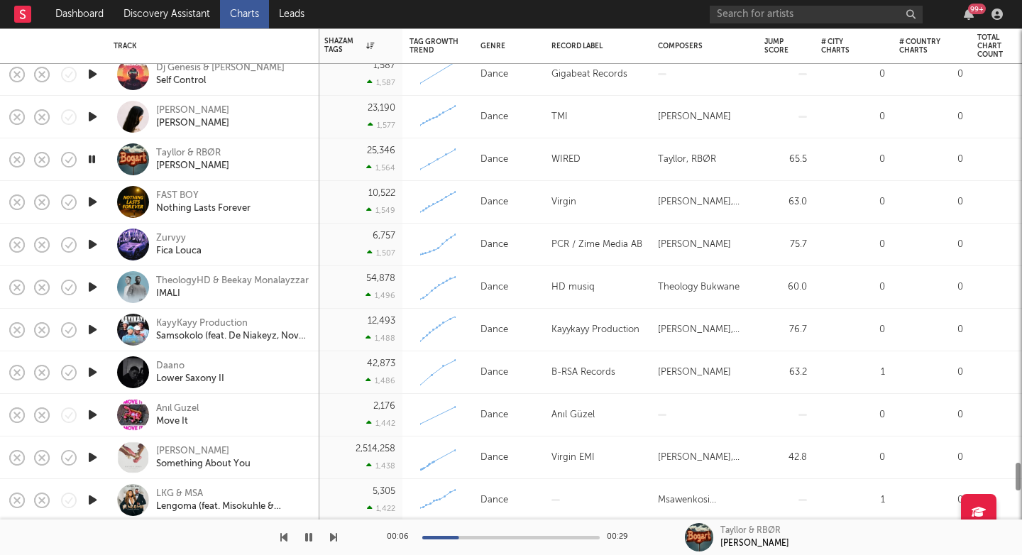
click at [90, 288] on icon "button" at bounding box center [92, 287] width 15 height 18
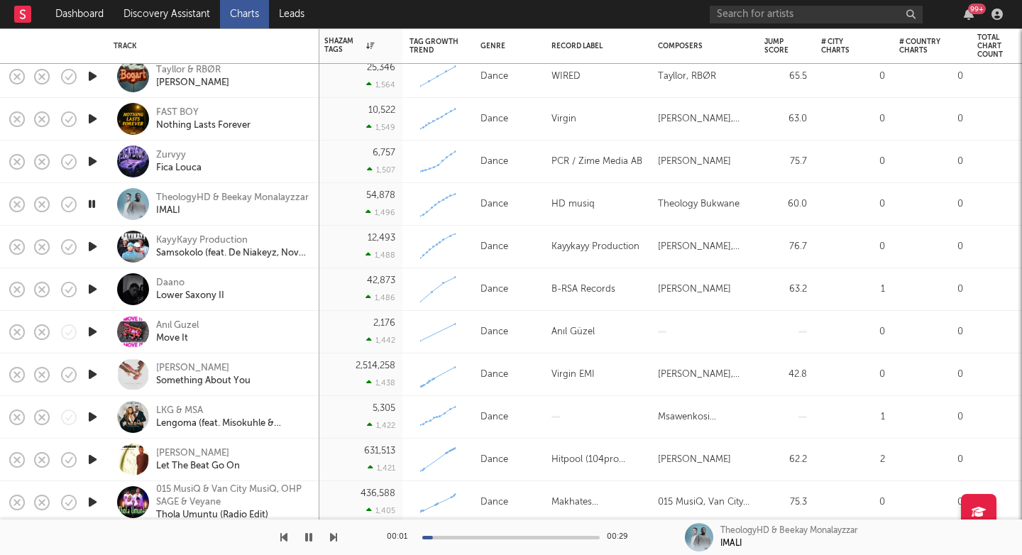
click at [89, 287] on icon "button" at bounding box center [92, 289] width 15 height 18
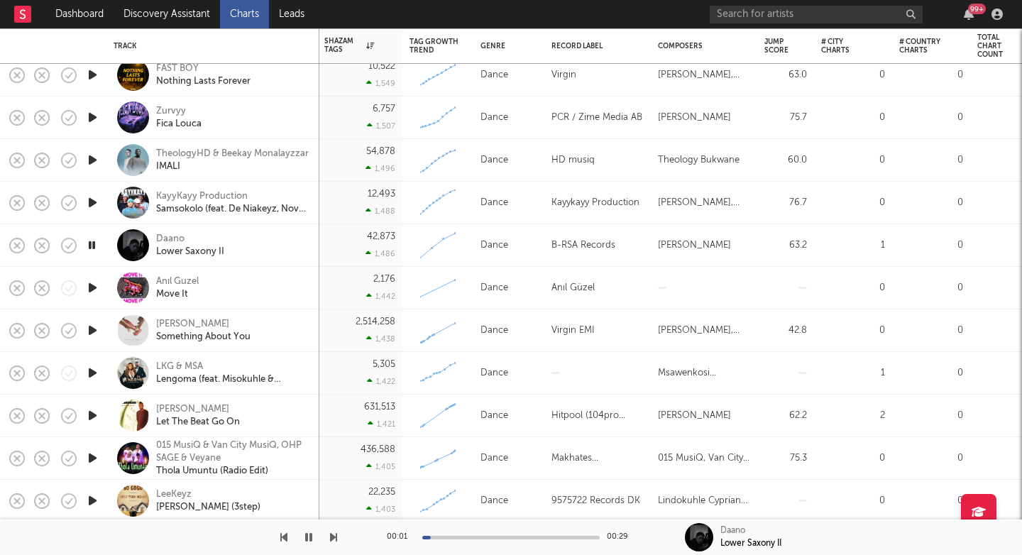
click at [87, 286] on icon "button" at bounding box center [92, 288] width 15 height 18
click at [167, 297] on div "Move It" at bounding box center [177, 294] width 43 height 13
click at [92, 372] on icon "button" at bounding box center [92, 373] width 15 height 18
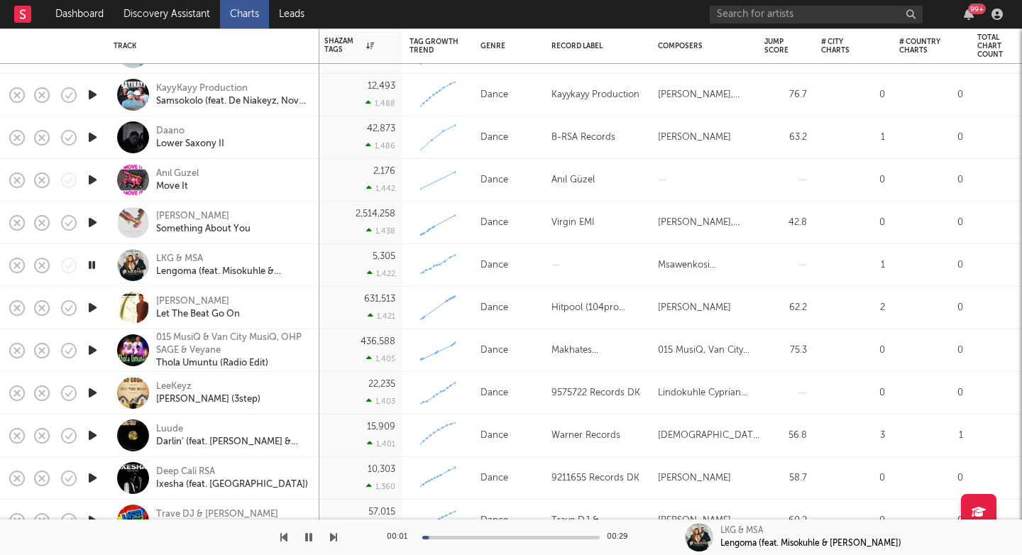
click at [93, 391] on icon "button" at bounding box center [92, 393] width 15 height 18
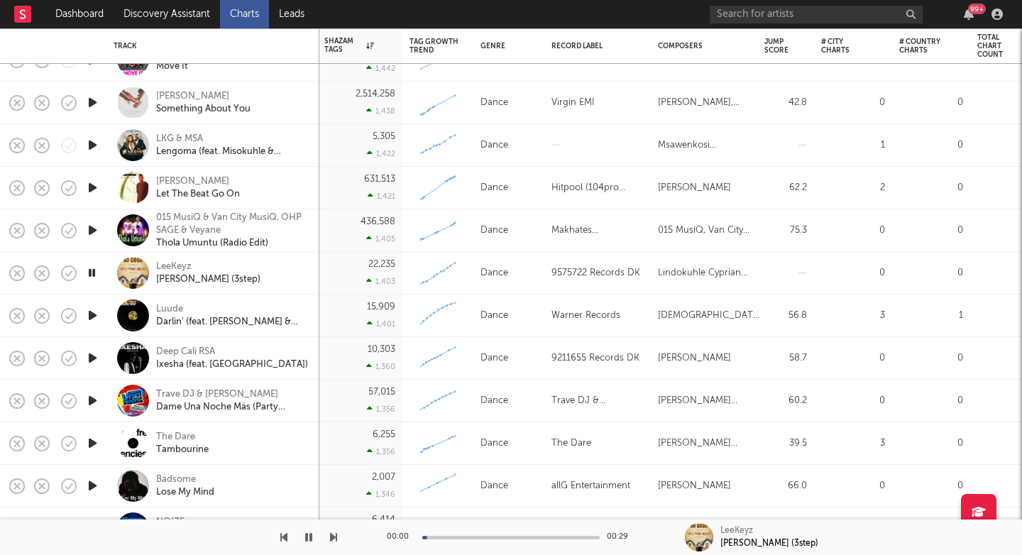
click at [94, 361] on icon "button" at bounding box center [92, 358] width 15 height 18
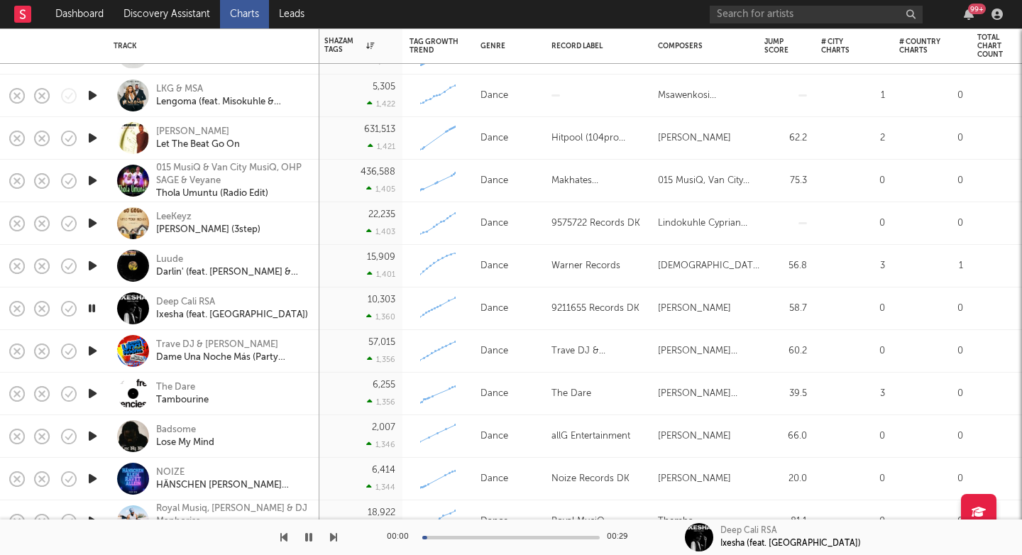
click at [93, 392] on icon "button" at bounding box center [92, 394] width 15 height 18
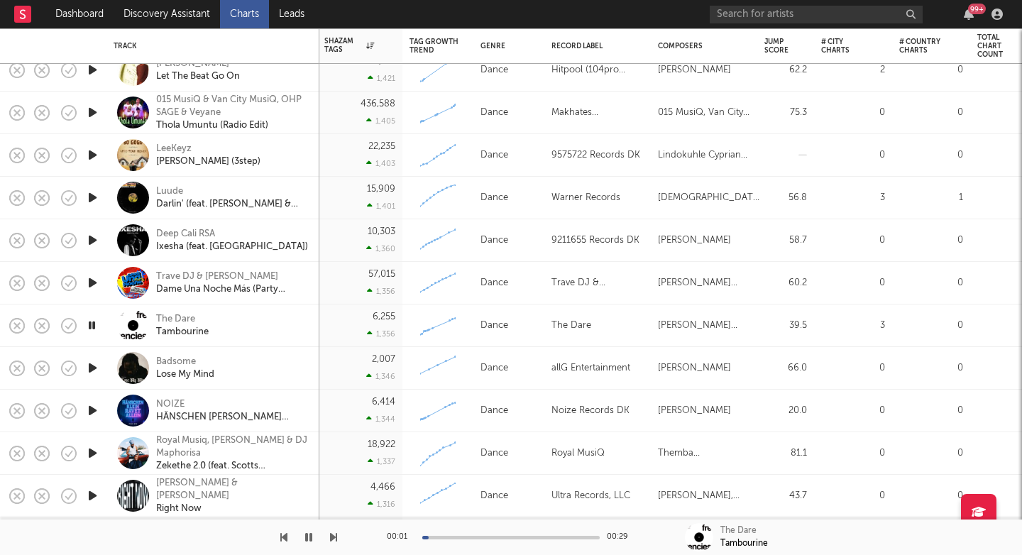
click at [89, 409] on icon "button" at bounding box center [92, 411] width 15 height 18
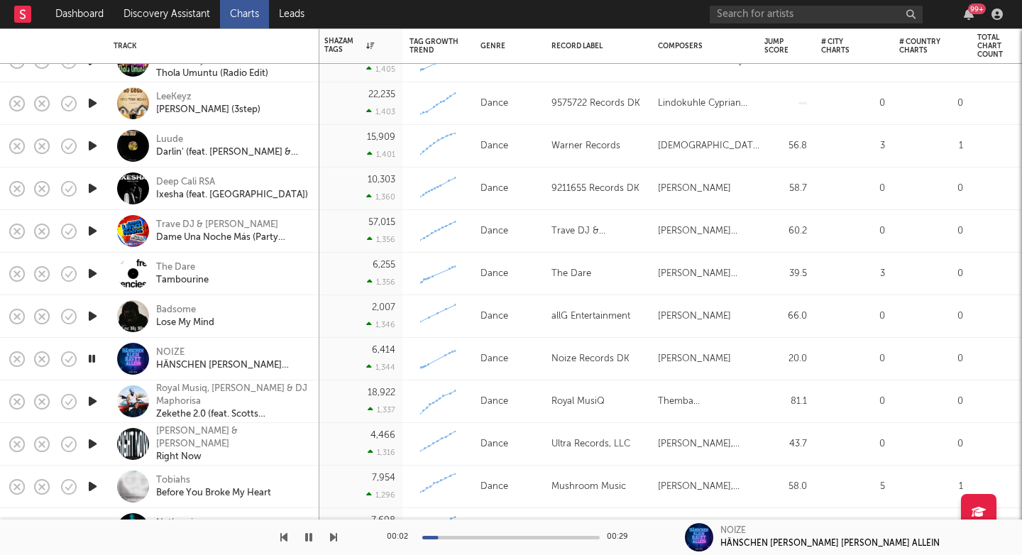
click at [92, 446] on icon "button" at bounding box center [92, 444] width 15 height 18
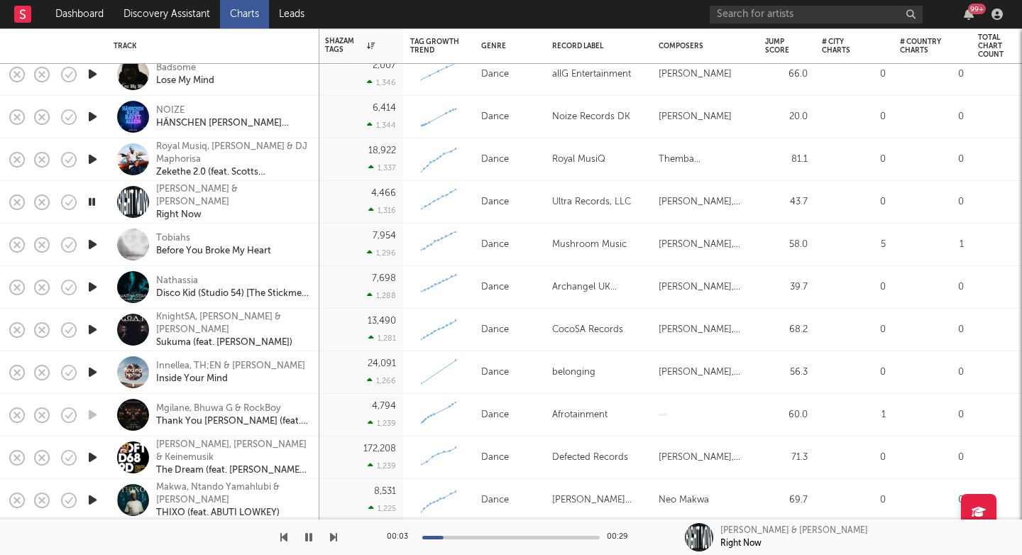
click at [94, 366] on icon "button" at bounding box center [92, 372] width 15 height 18
click at [202, 367] on div "Innellea, TH;EN & Carlo Whale" at bounding box center [230, 366] width 149 height 13
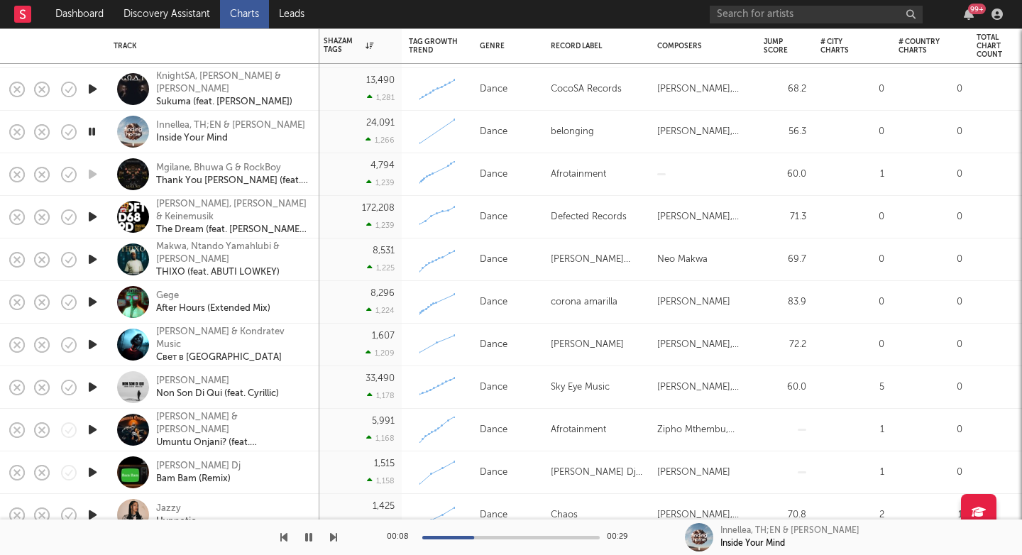
click at [92, 303] on icon "button" at bounding box center [92, 302] width 15 height 18
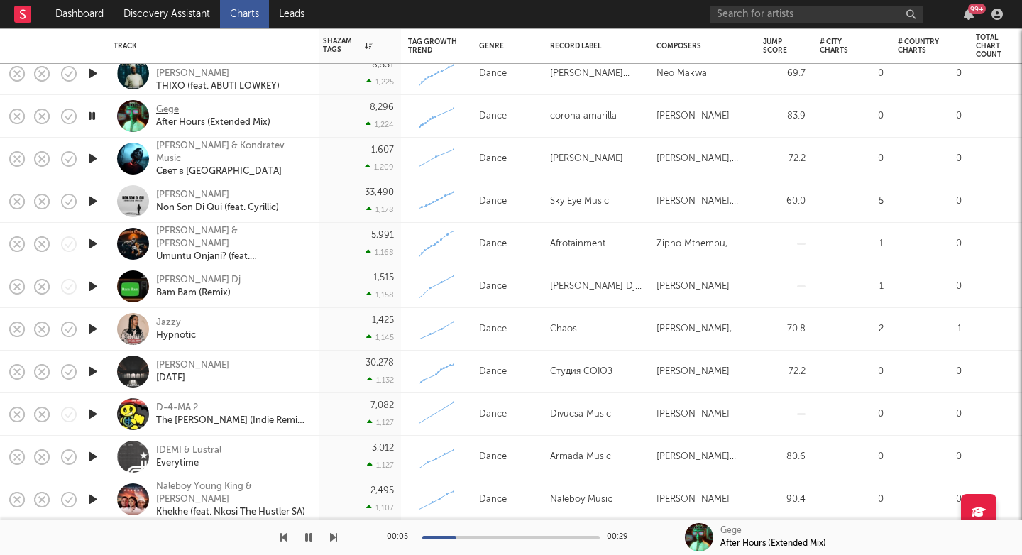
click at [223, 120] on div "After Hours (Extended Mix)" at bounding box center [213, 122] width 114 height 13
click at [90, 160] on icon "button" at bounding box center [92, 159] width 15 height 18
click at [91, 200] on icon "button" at bounding box center [92, 201] width 15 height 18
click at [92, 242] on icon "button" at bounding box center [92, 244] width 15 height 18
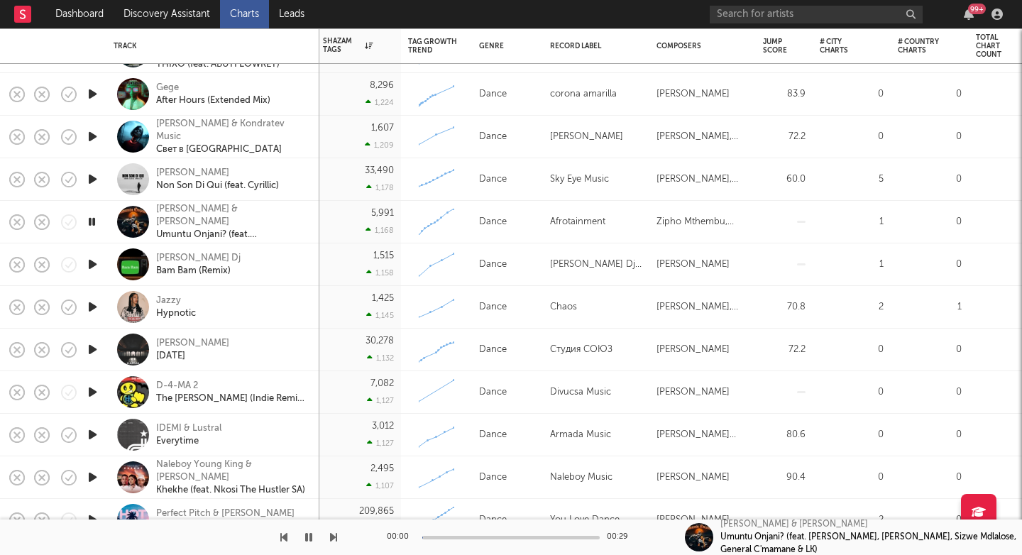
click at [90, 304] on icon "button" at bounding box center [92, 307] width 15 height 18
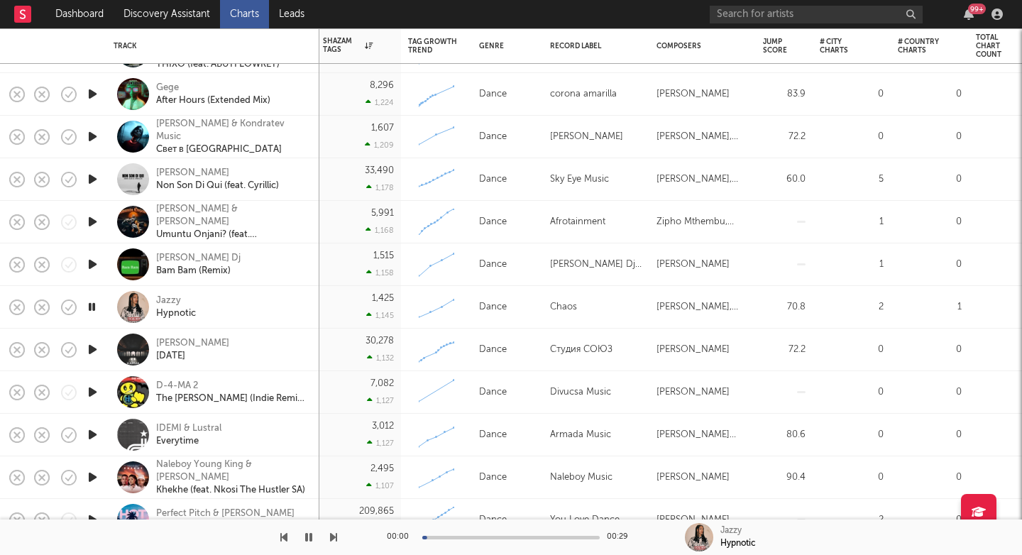
click at [94, 348] on icon "button" at bounding box center [92, 350] width 15 height 18
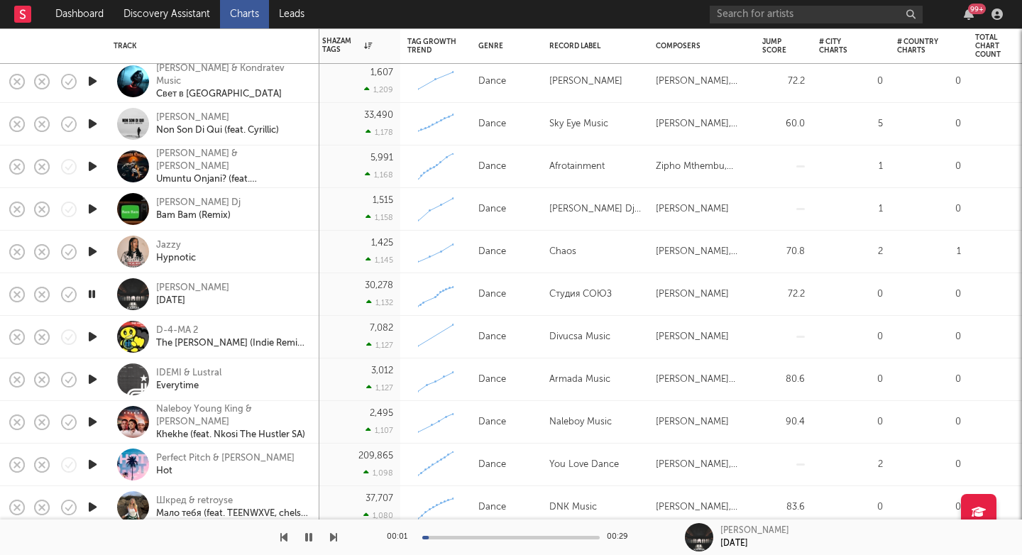
click at [92, 336] on icon "button" at bounding box center [92, 337] width 15 height 18
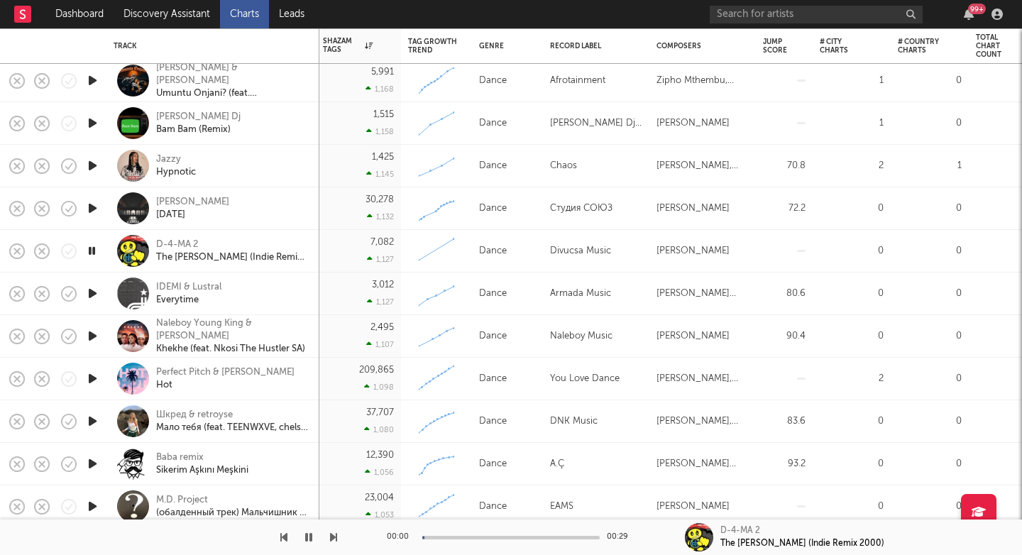
click at [91, 338] on icon "button" at bounding box center [92, 336] width 15 height 18
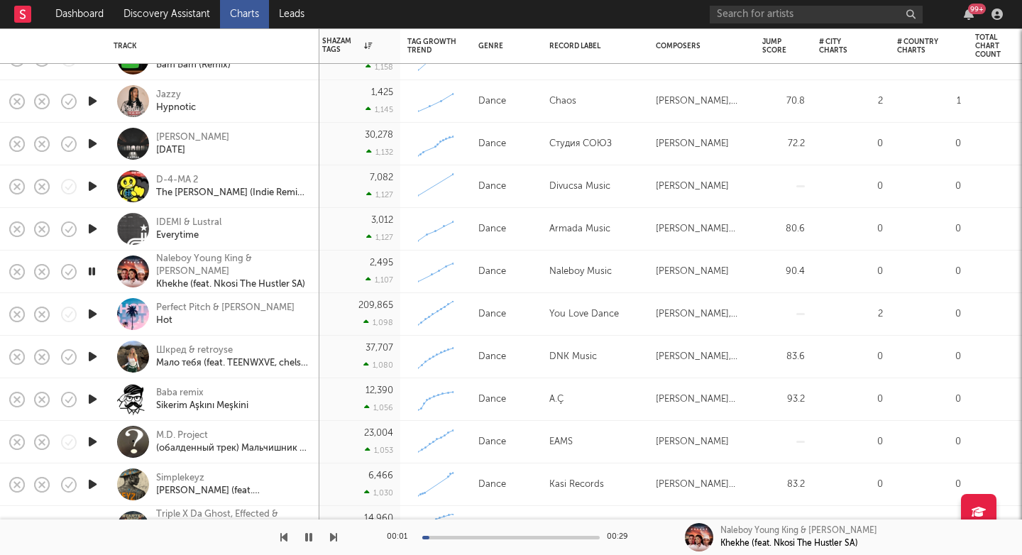
click at [94, 315] on icon "button" at bounding box center [92, 314] width 15 height 18
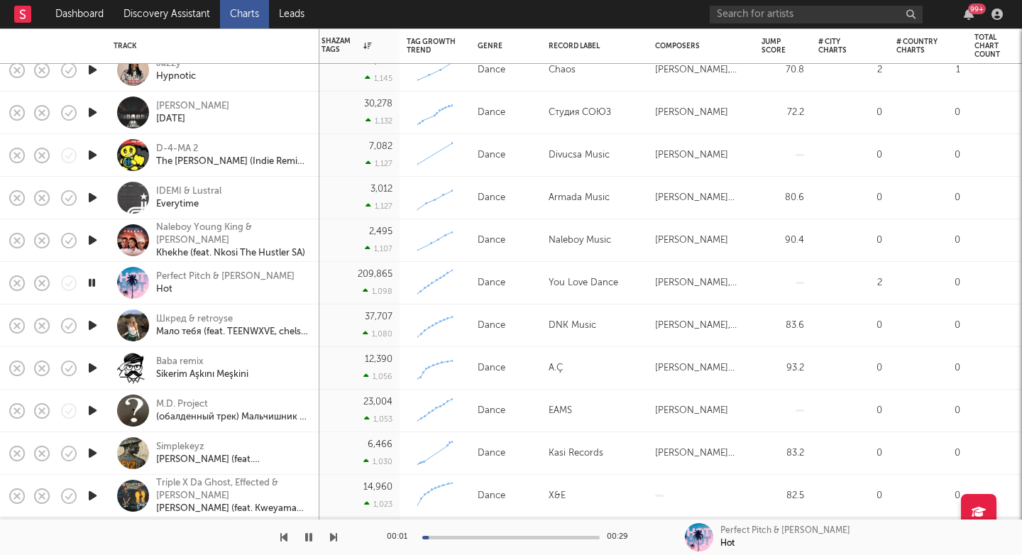
click at [92, 328] on icon "button" at bounding box center [92, 325] width 15 height 18
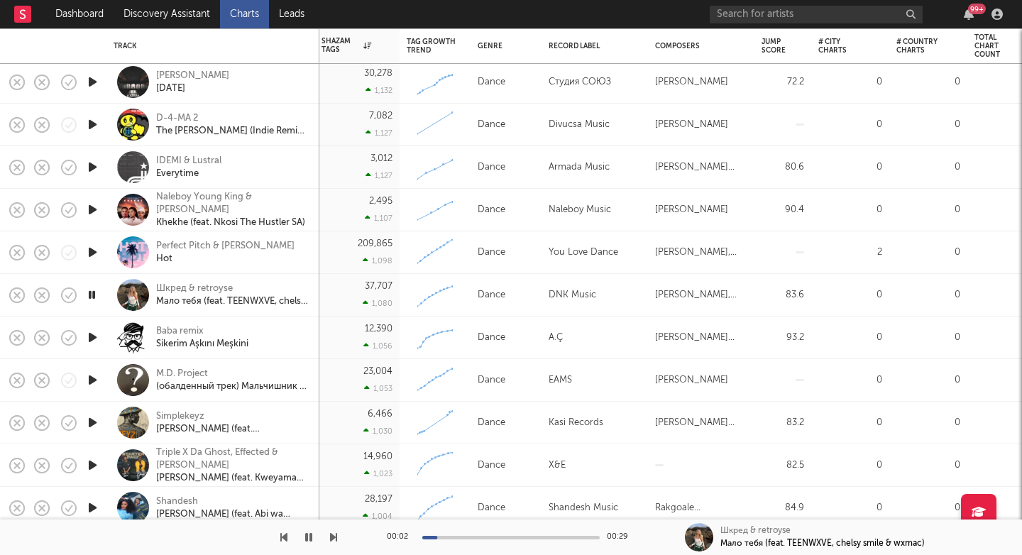
click at [90, 336] on icon "button" at bounding box center [92, 338] width 15 height 18
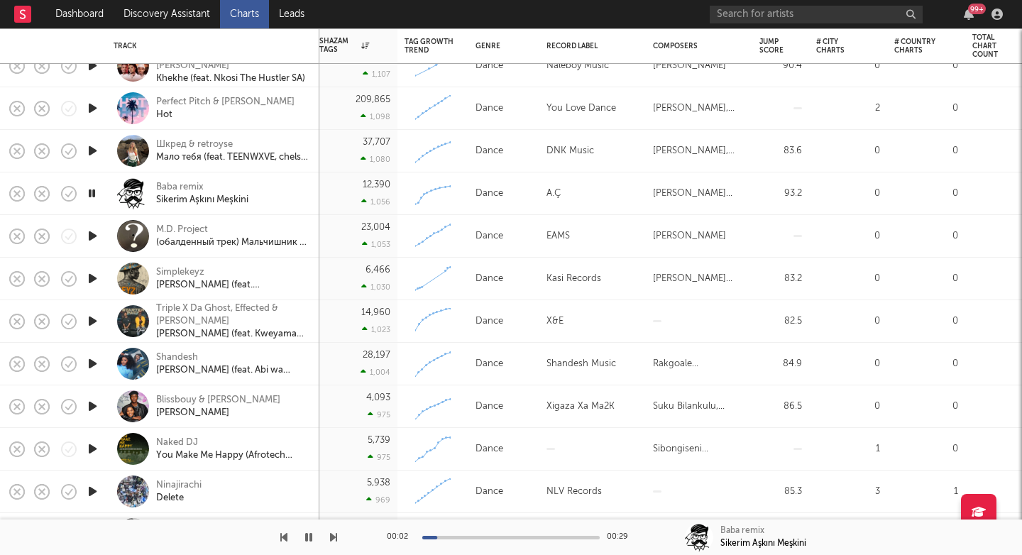
click at [88, 232] on icon "button" at bounding box center [92, 236] width 15 height 18
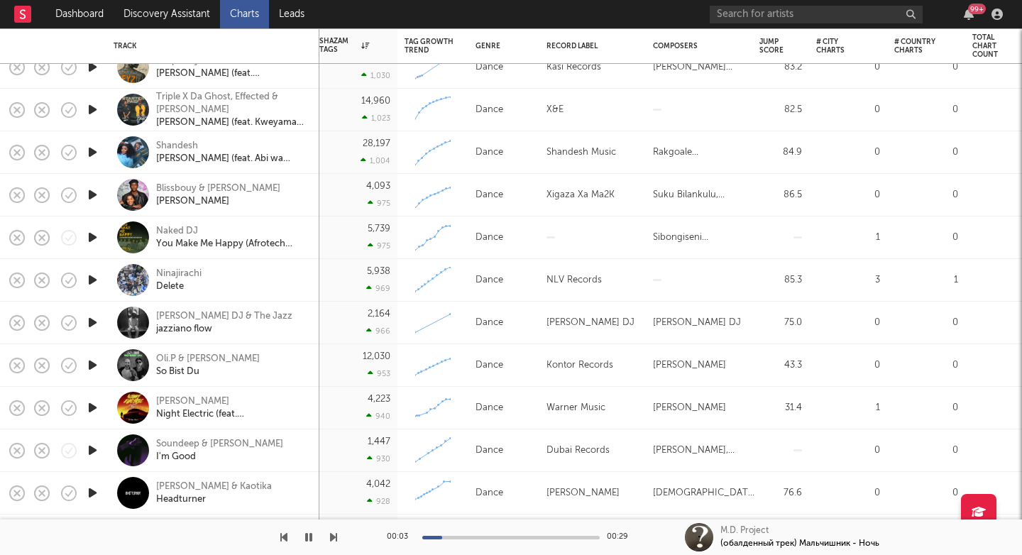
click at [92, 282] on icon "button" at bounding box center [92, 280] width 15 height 18
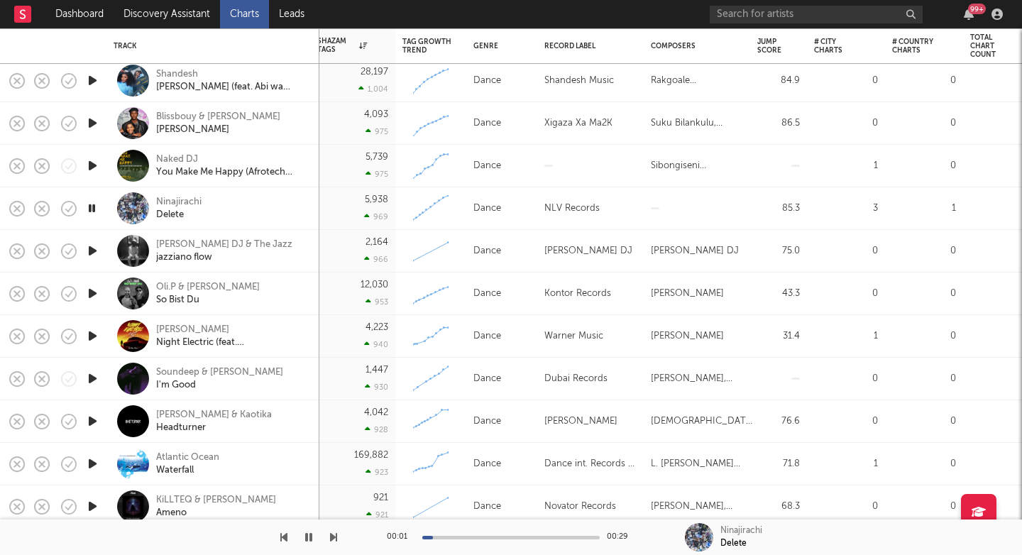
click at [94, 250] on icon "button" at bounding box center [92, 251] width 15 height 18
click at [194, 249] on div "LEO MOON DJ & The Jazz" at bounding box center [224, 244] width 136 height 13
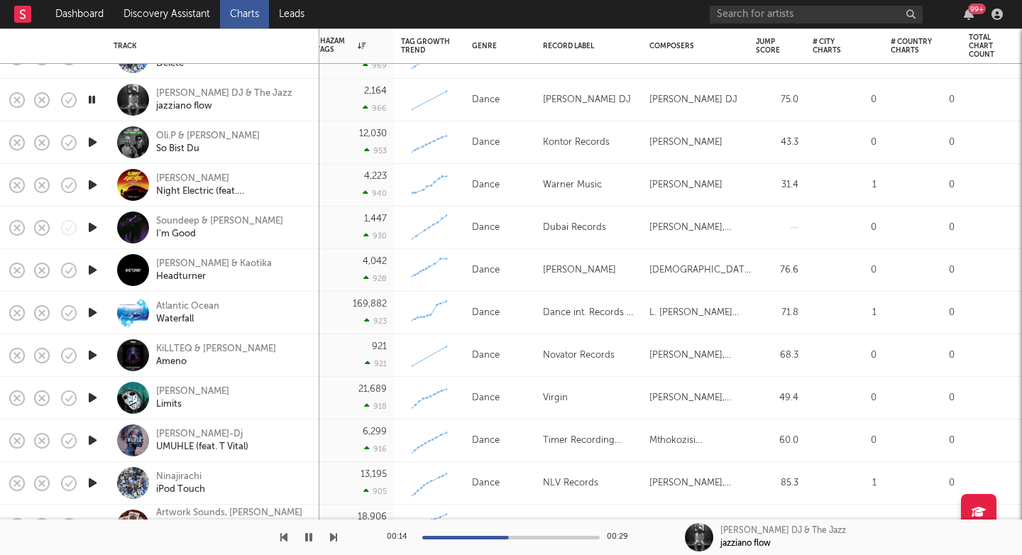
click at [90, 273] on icon "button" at bounding box center [92, 270] width 15 height 18
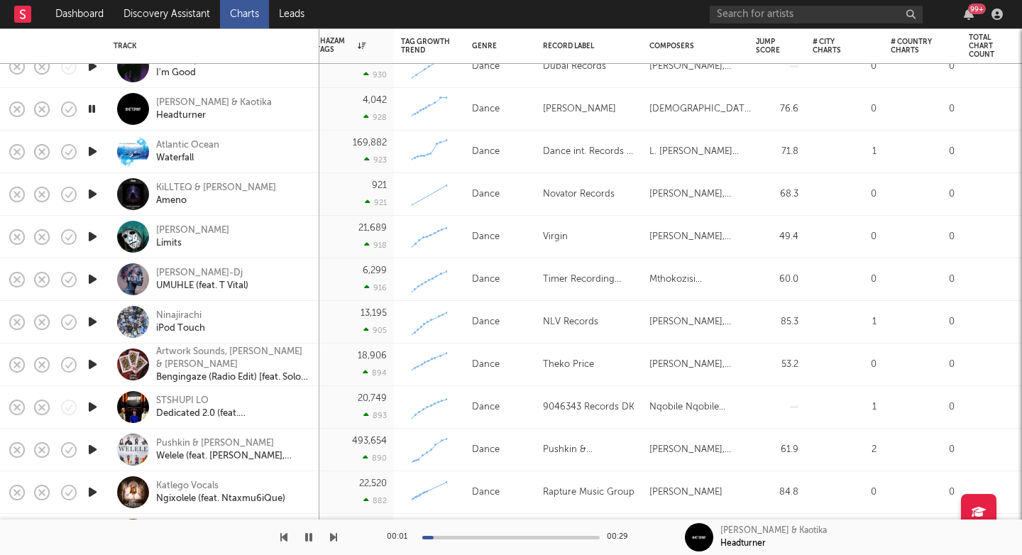
click at [91, 284] on icon "button" at bounding box center [92, 279] width 15 height 18
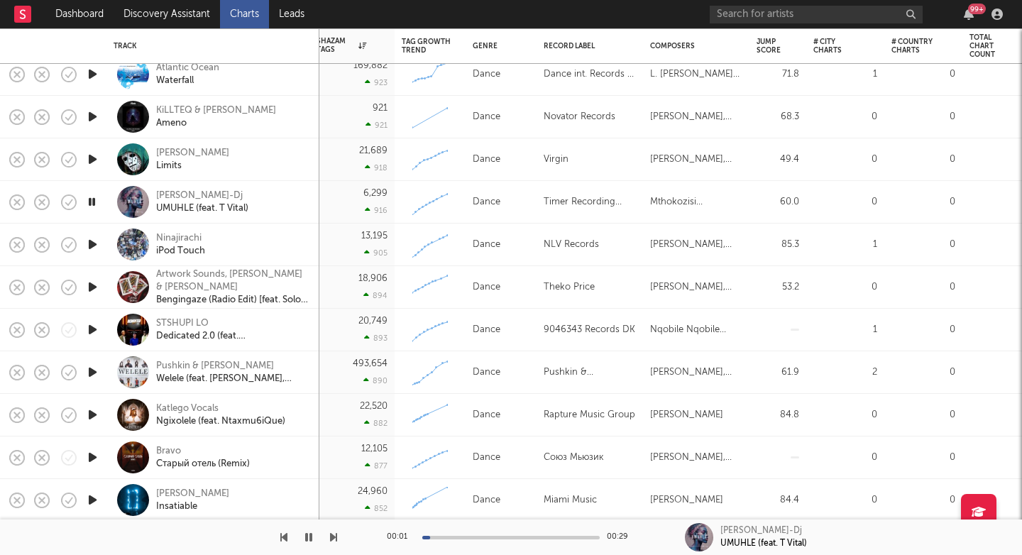
click at [94, 287] on icon "button" at bounding box center [92, 287] width 15 height 18
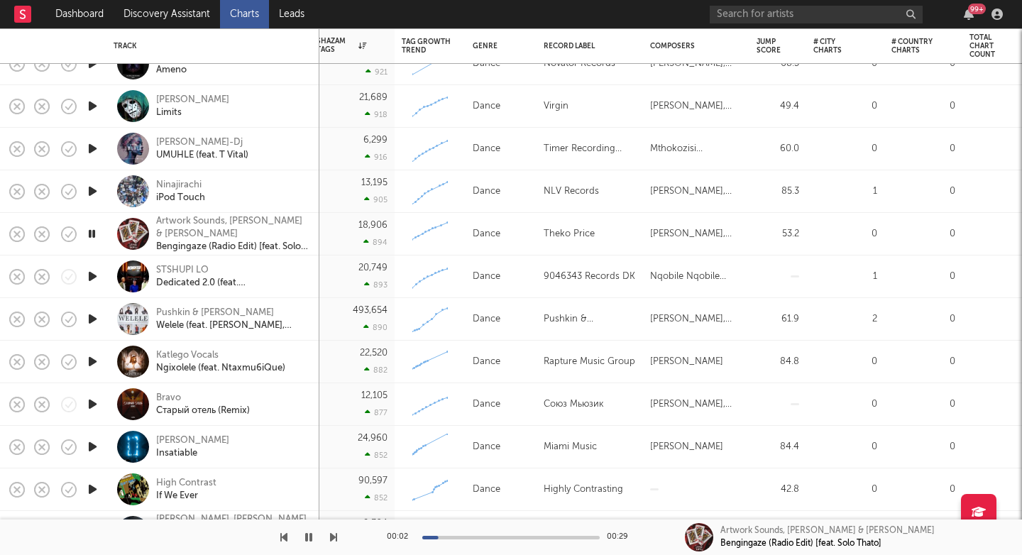
click at [94, 319] on icon "button" at bounding box center [92, 319] width 15 height 18
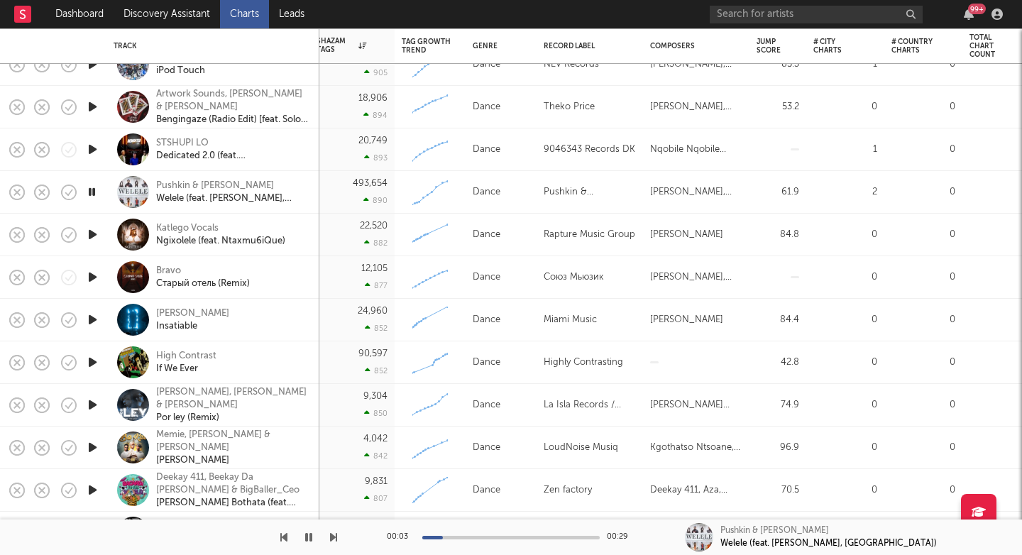
click at [92, 361] on icon "button" at bounding box center [92, 362] width 15 height 18
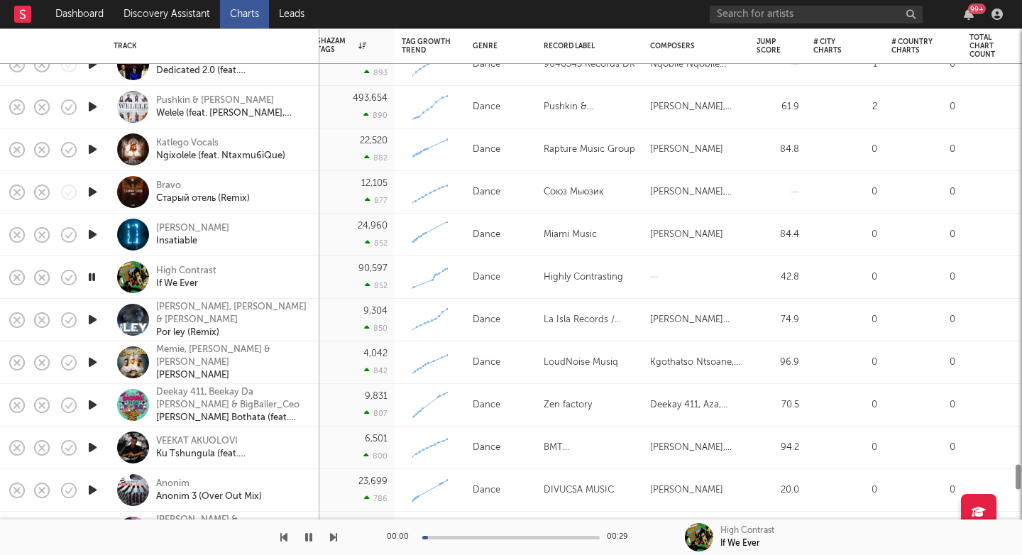
click at [93, 356] on icon "button" at bounding box center [92, 362] width 15 height 18
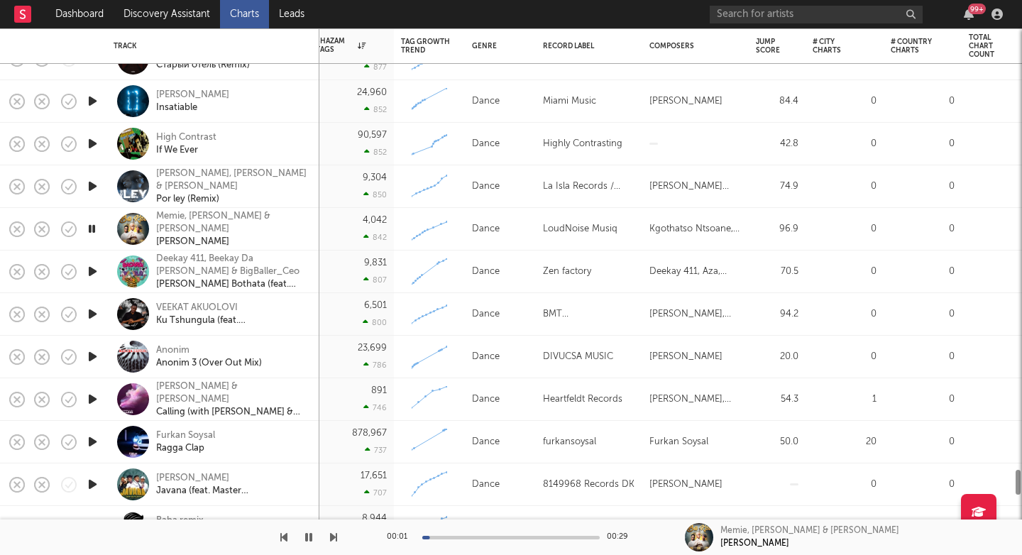
click at [90, 353] on icon "button" at bounding box center [92, 357] width 15 height 18
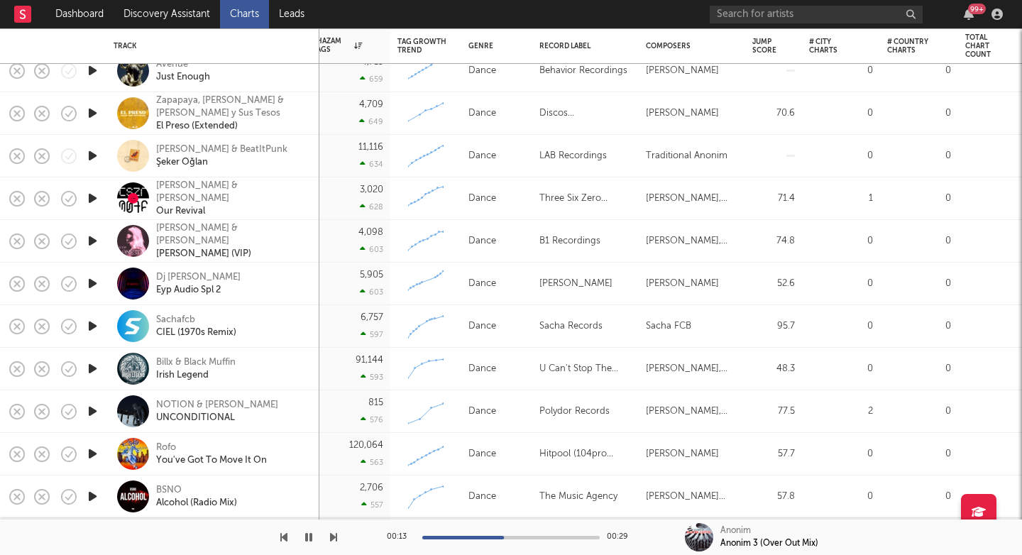
click at [93, 281] on icon "button" at bounding box center [92, 284] width 15 height 18
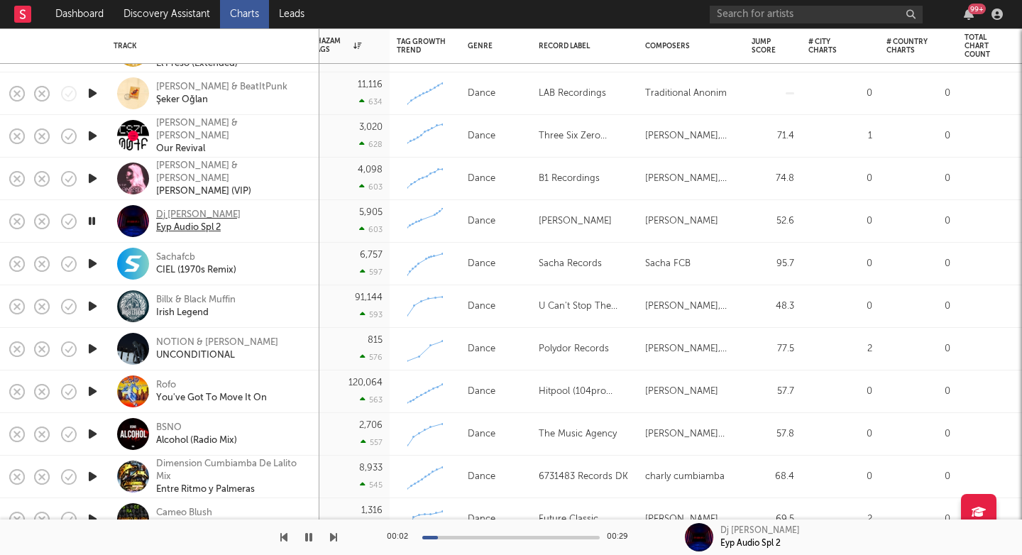
click at [224, 221] on div "Eyp Audio Spl 2" at bounding box center [198, 227] width 84 height 13
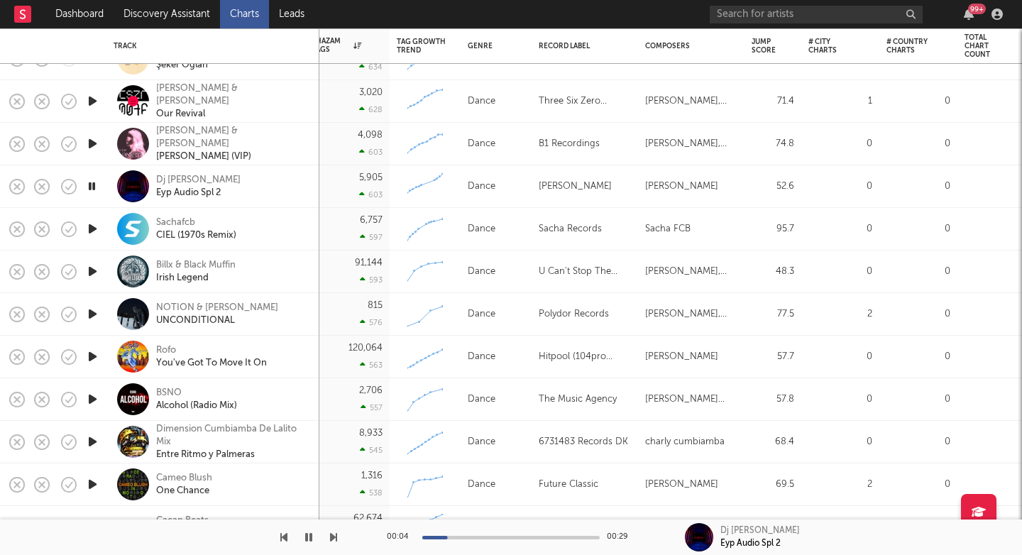
click at [96, 272] on icon "button" at bounding box center [92, 272] width 15 height 18
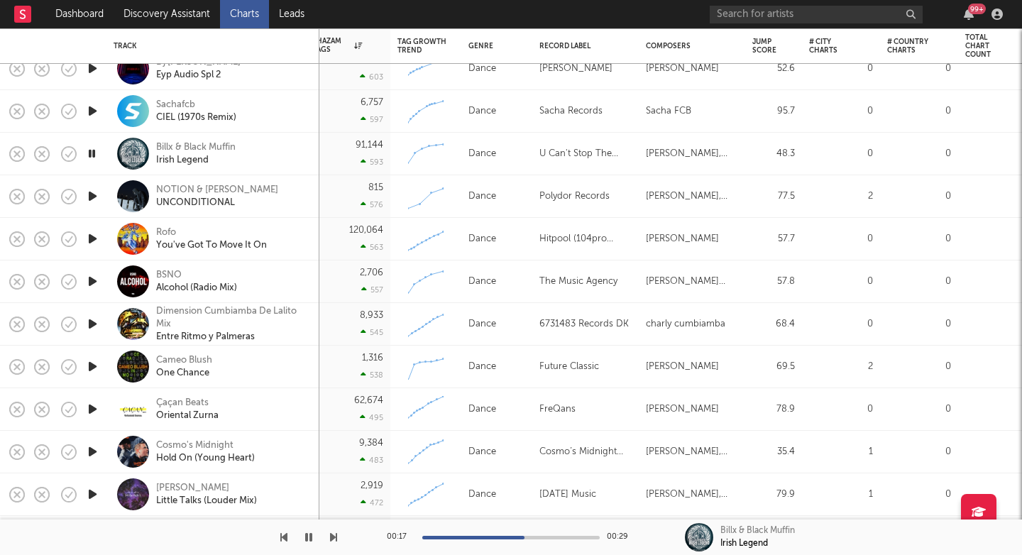
click at [524, 536] on div at bounding box center [510, 538] width 177 height 4
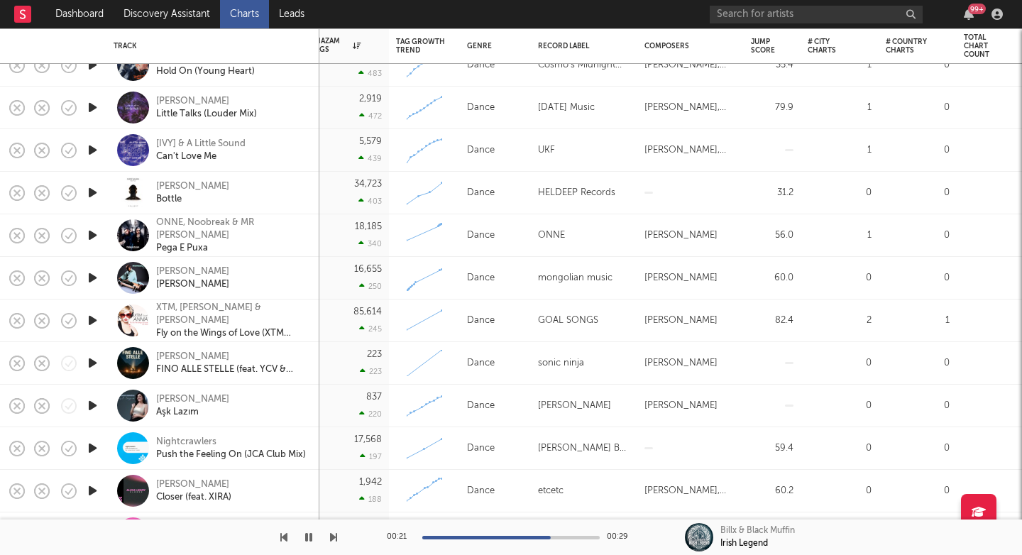
click at [89, 277] on icon "button" at bounding box center [92, 278] width 15 height 18
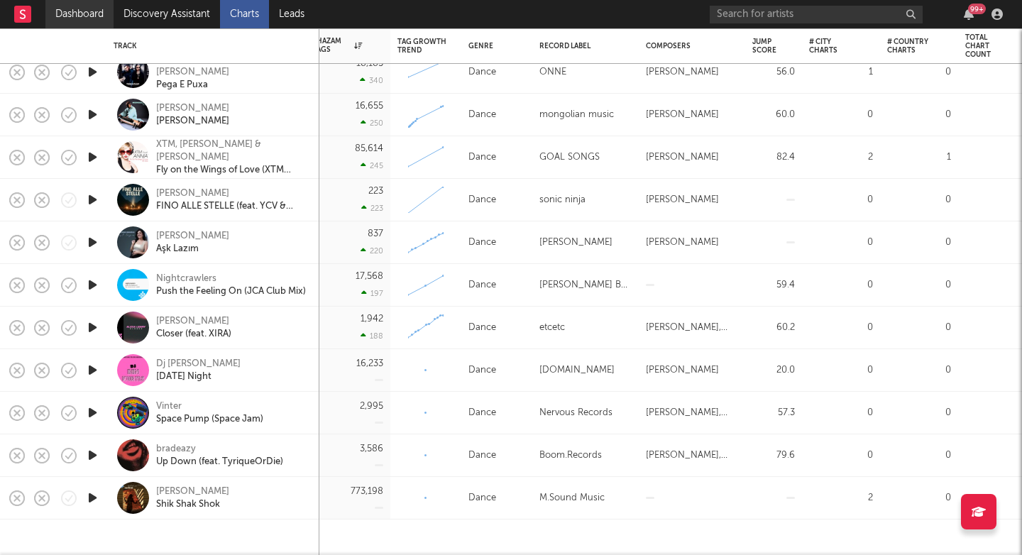
click at [75, 1] on link "Dashboard" at bounding box center [79, 14] width 68 height 28
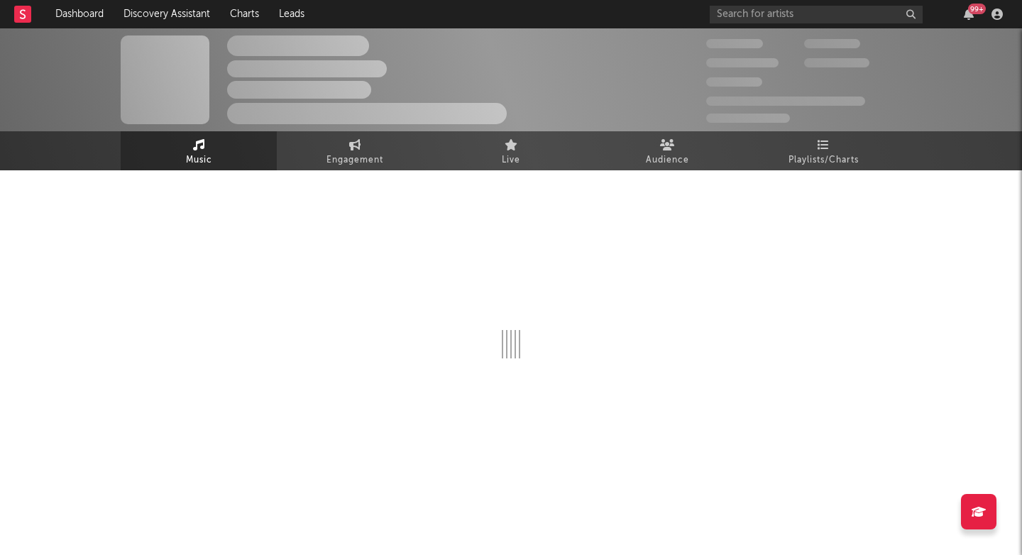
select select "1w"
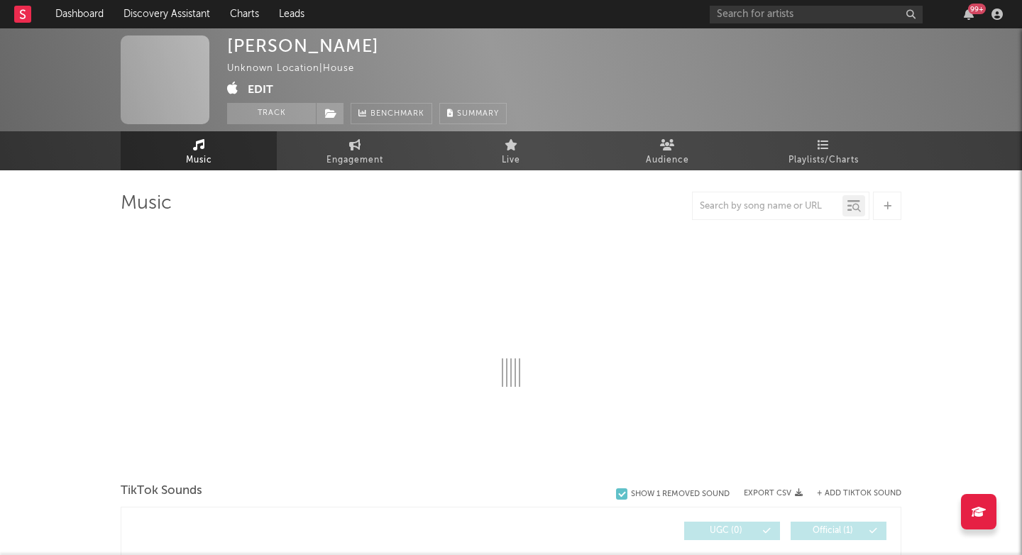
select select "1w"
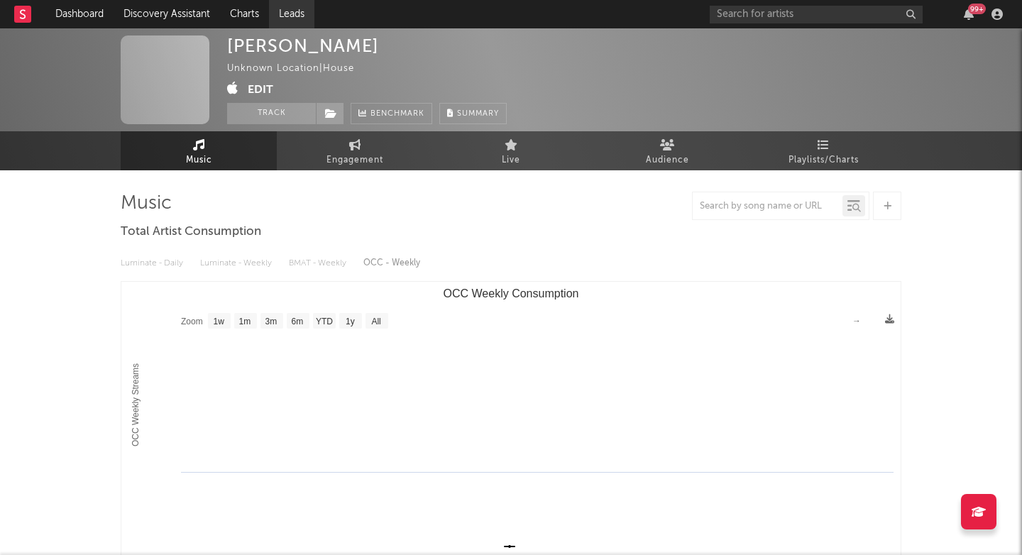
click at [299, 0] on link "Leads" at bounding box center [291, 14] width 45 height 28
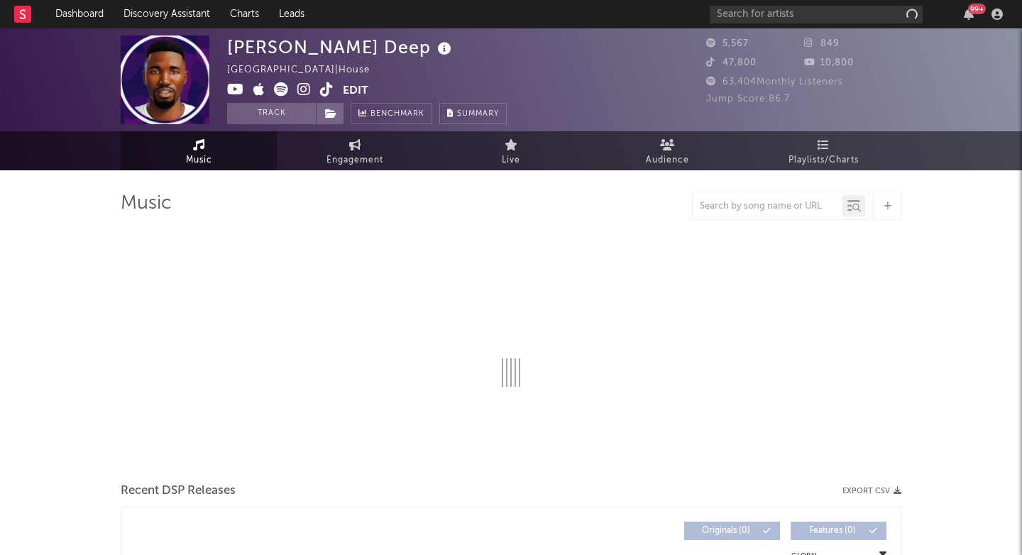
select select "1w"
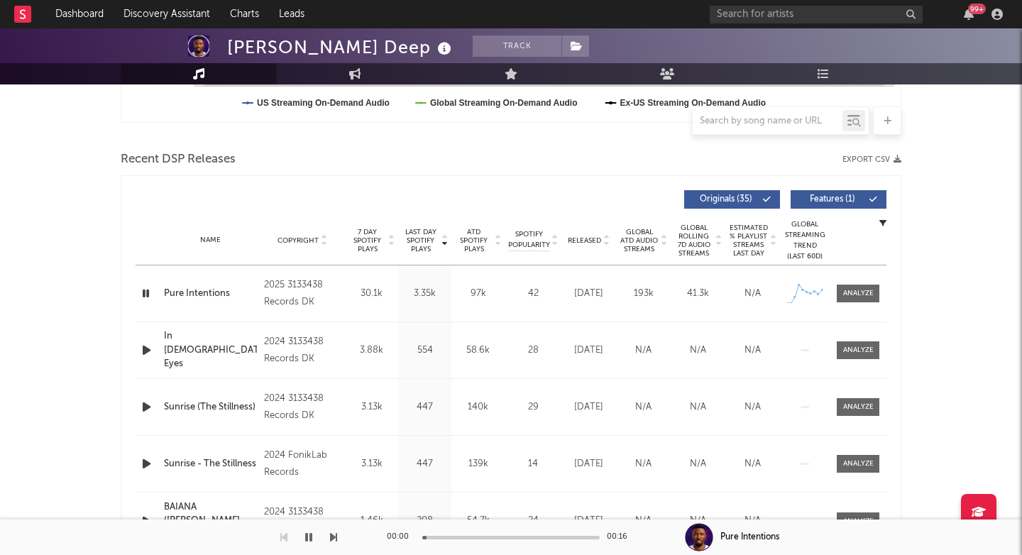
scroll to position [436, 0]
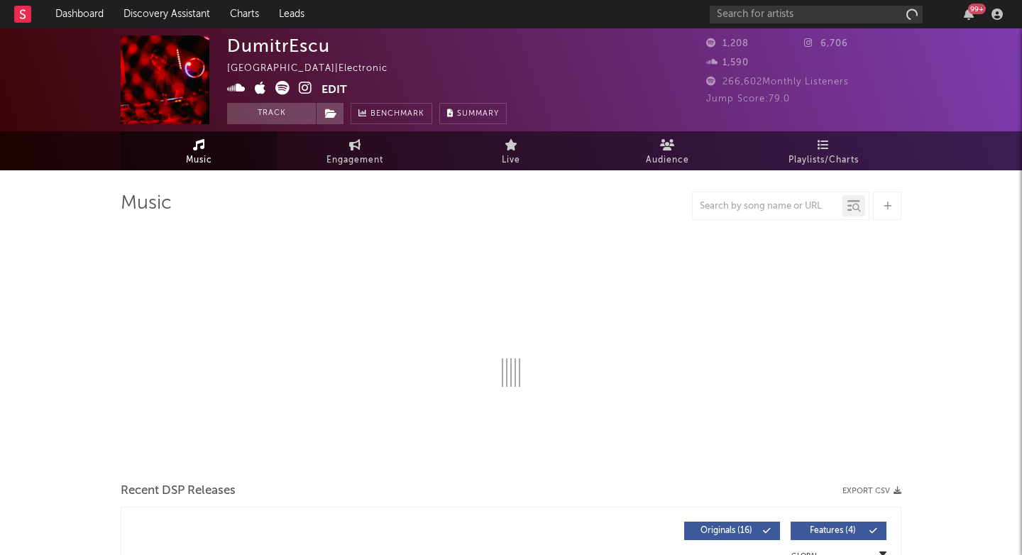
select select "1w"
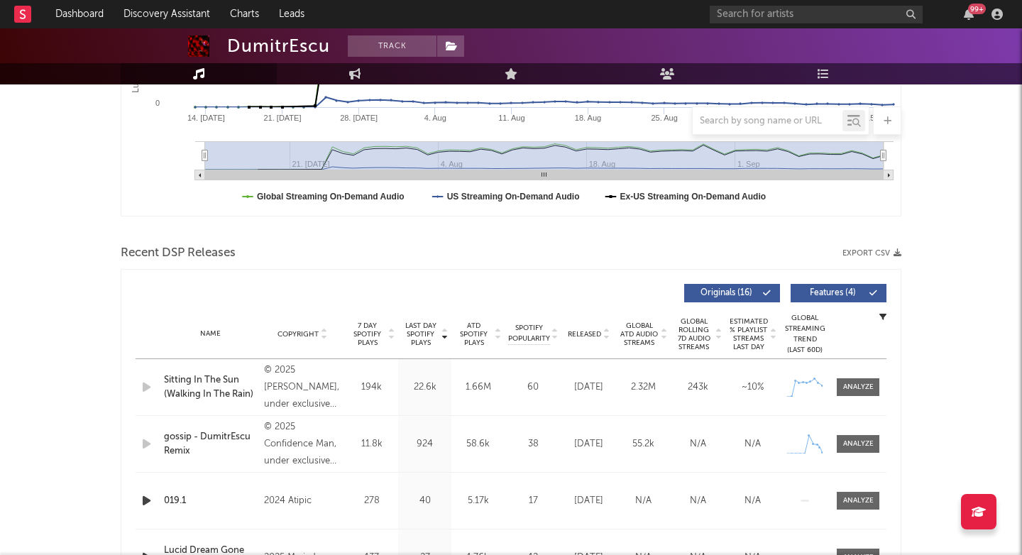
scroll to position [351, 0]
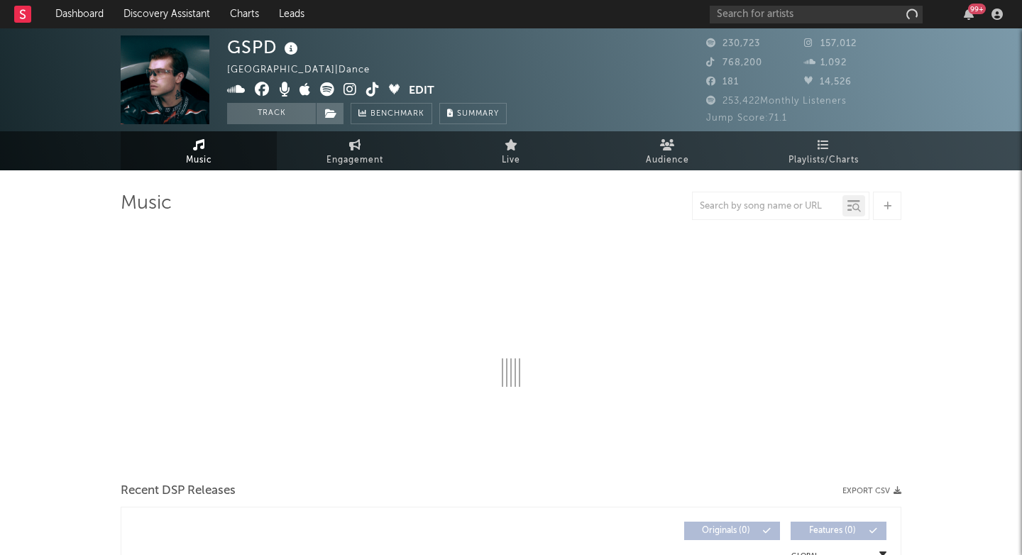
select select "6m"
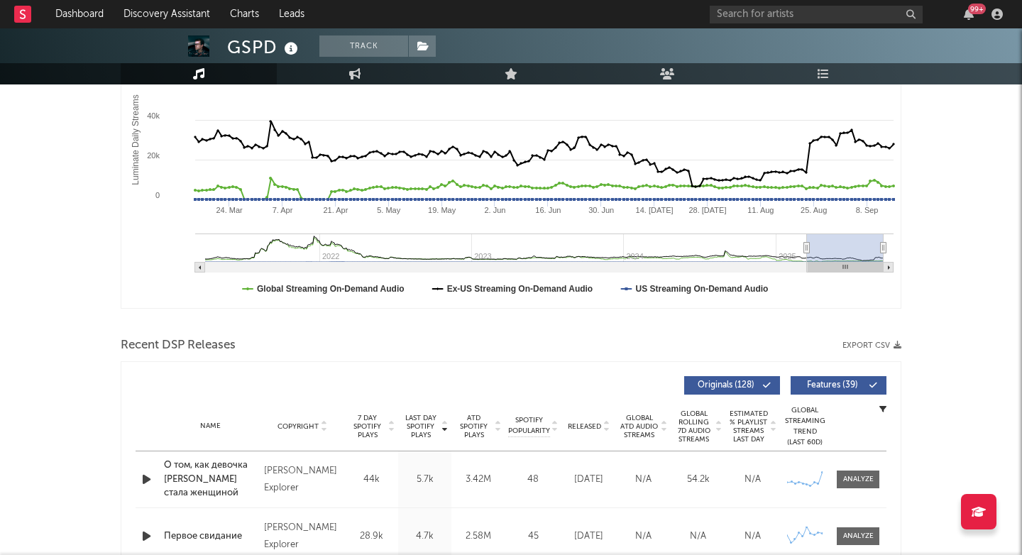
scroll to position [314, 0]
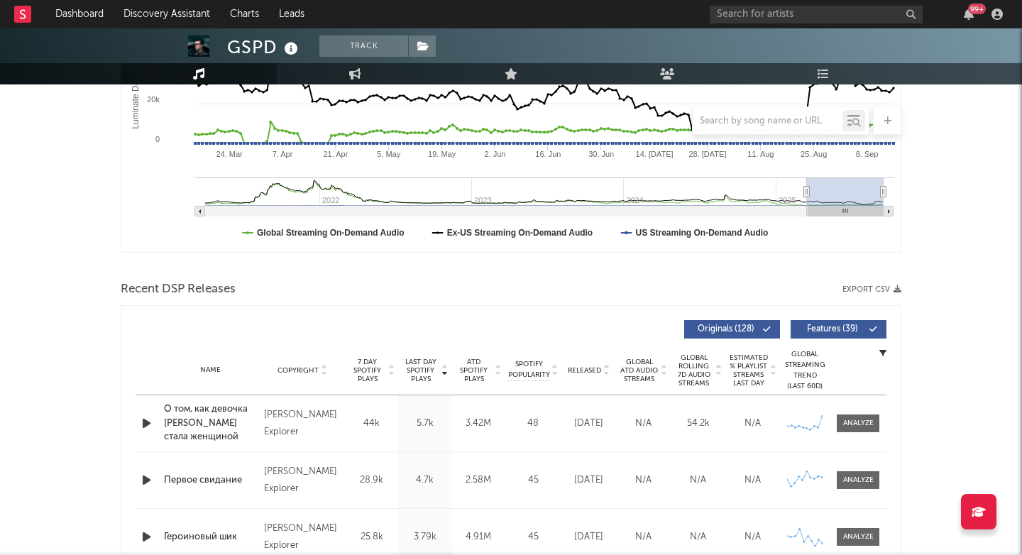
click at [143, 419] on icon "button" at bounding box center [146, 423] width 15 height 18
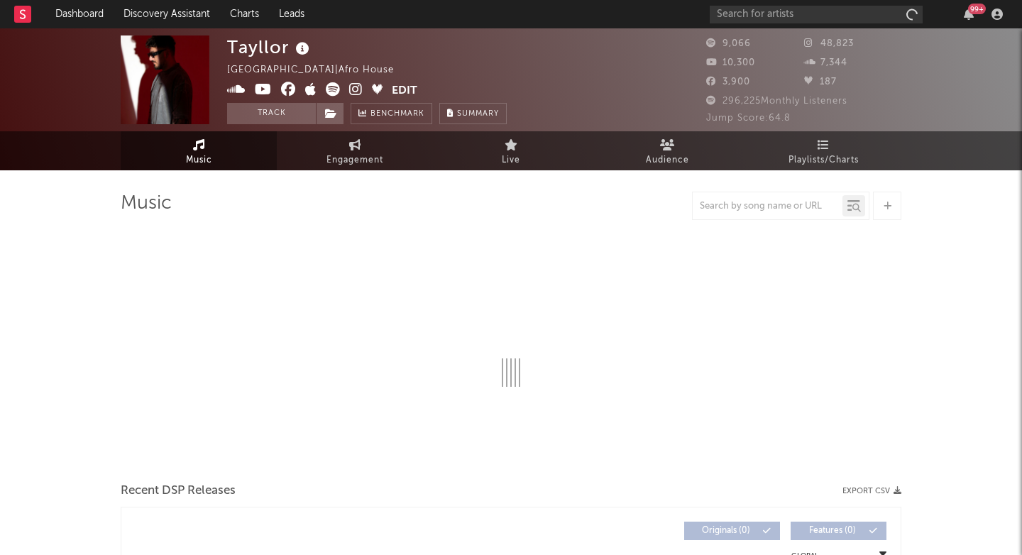
select select "6m"
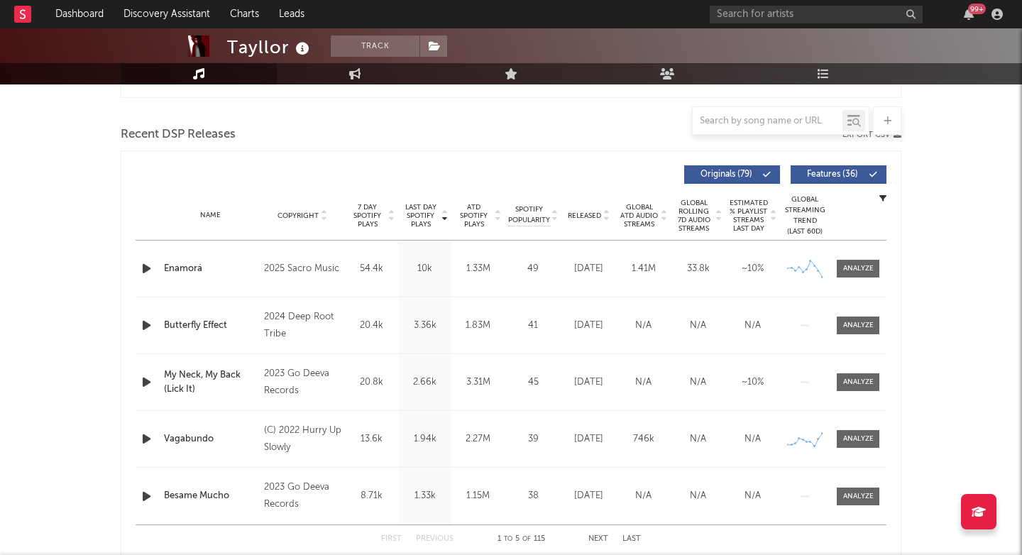
scroll to position [470, 0]
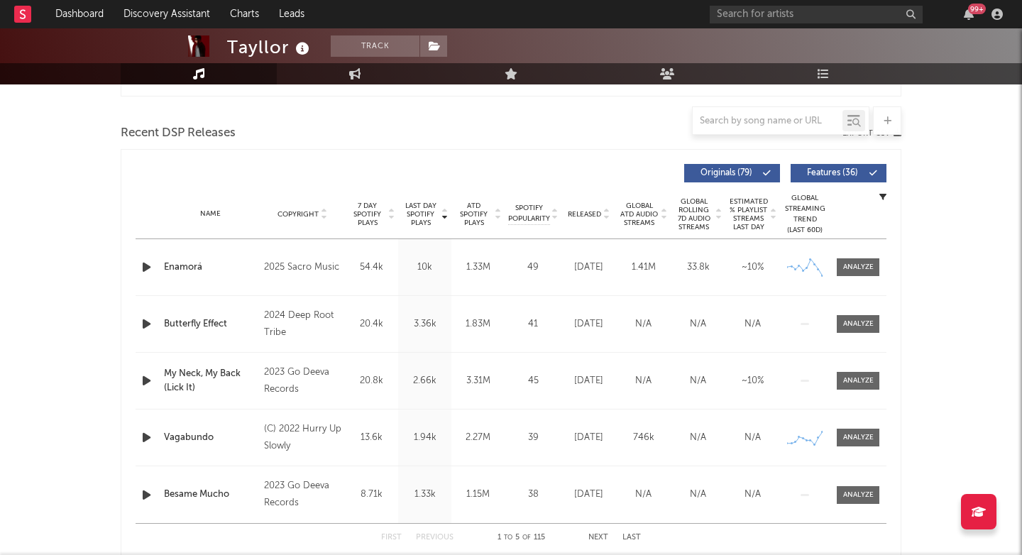
click at [419, 211] on span "Last Day Spotify Plays" at bounding box center [421, 215] width 38 height 26
click at [840, 269] on span at bounding box center [858, 267] width 43 height 18
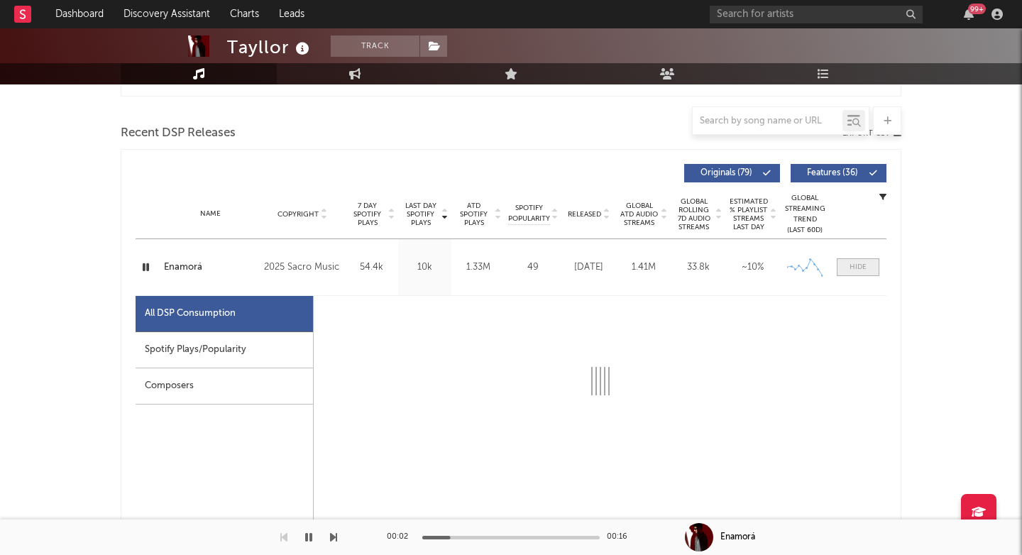
select select "6m"
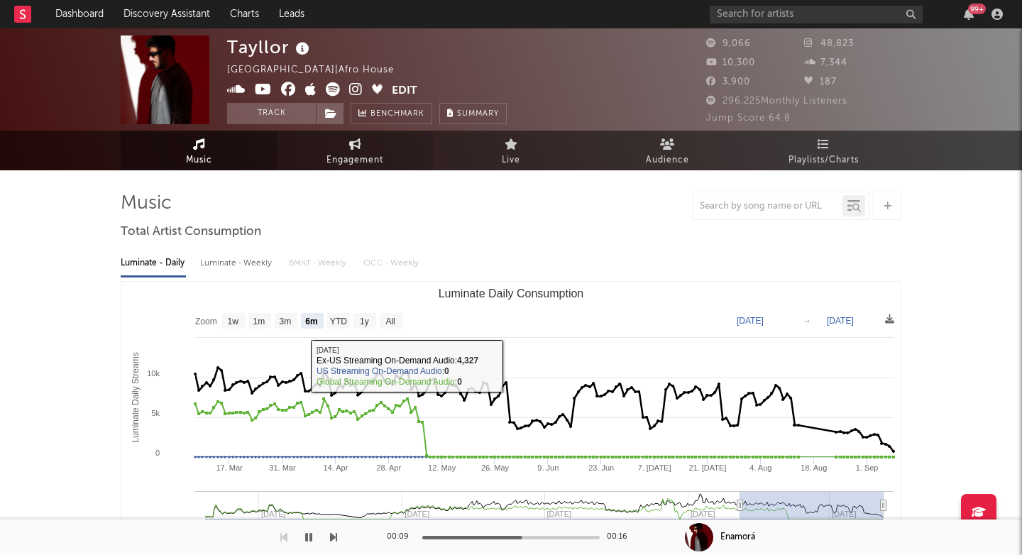
scroll to position [0, 0]
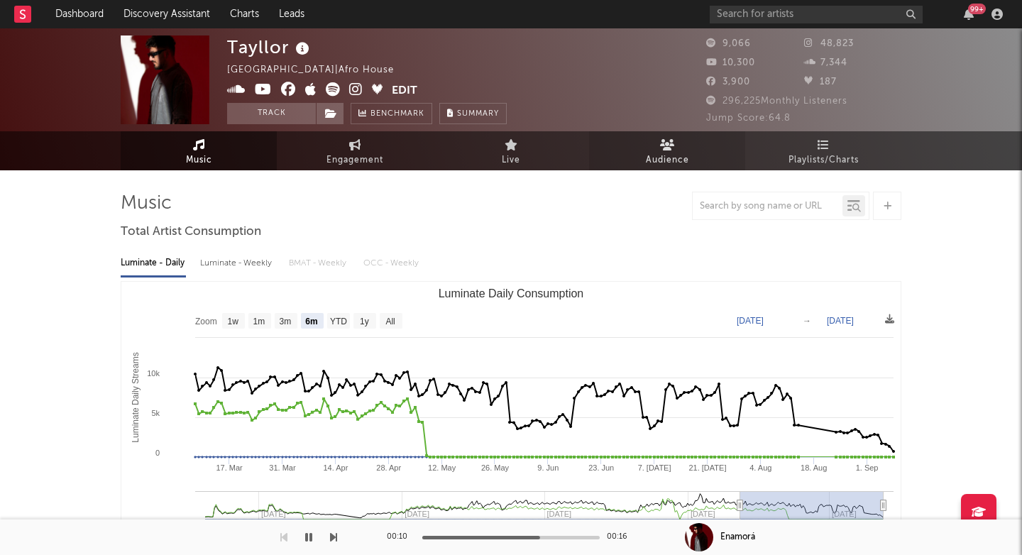
click at [642, 163] on link "Audience" at bounding box center [667, 150] width 156 height 39
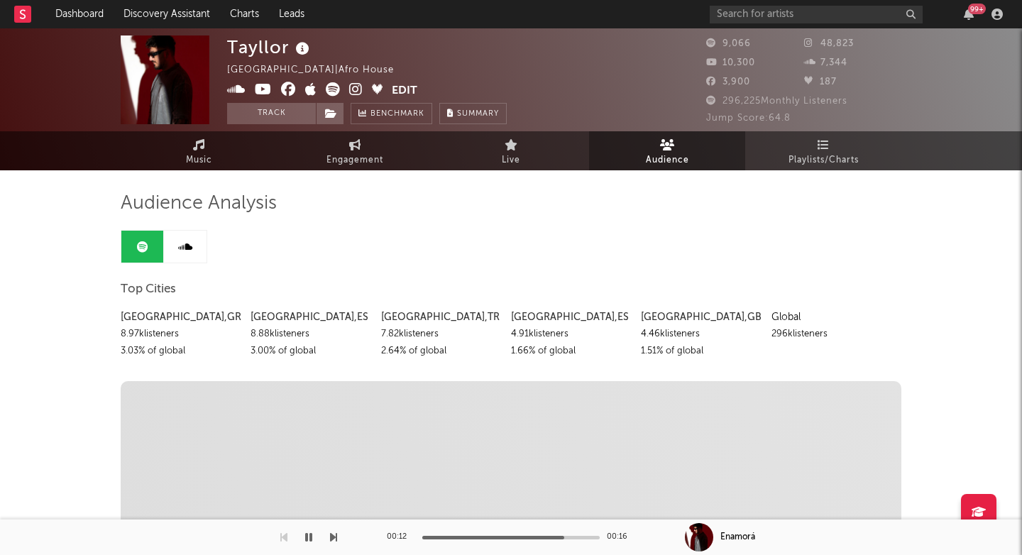
click at [353, 92] on icon at bounding box center [355, 89] width 13 height 14
click at [187, 142] on link "Music" at bounding box center [199, 150] width 156 height 39
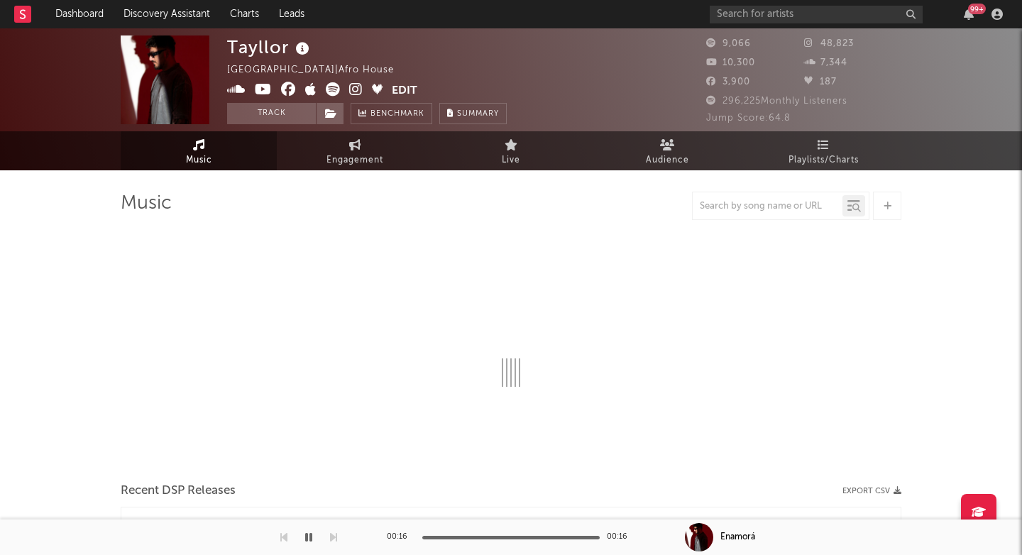
select select "6m"
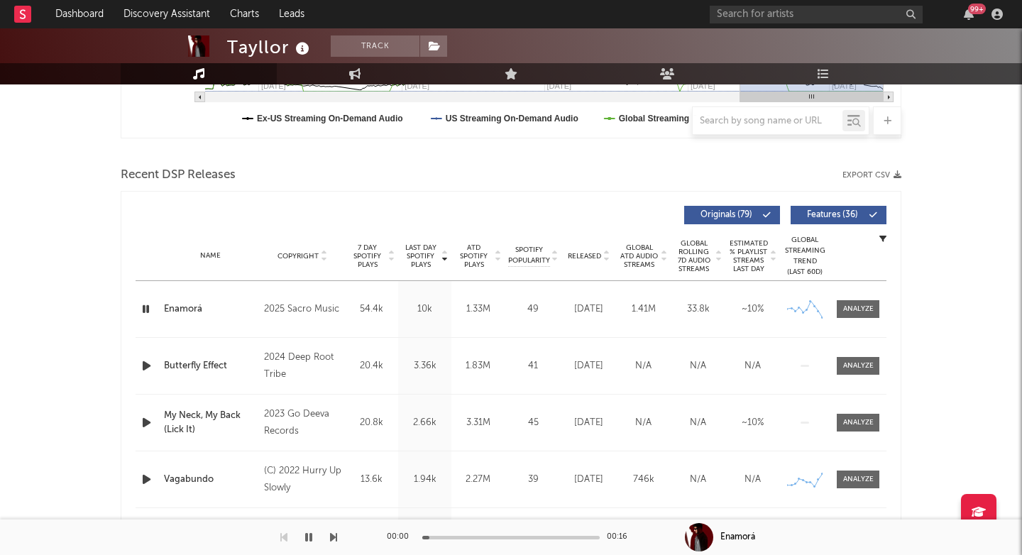
scroll to position [429, 0]
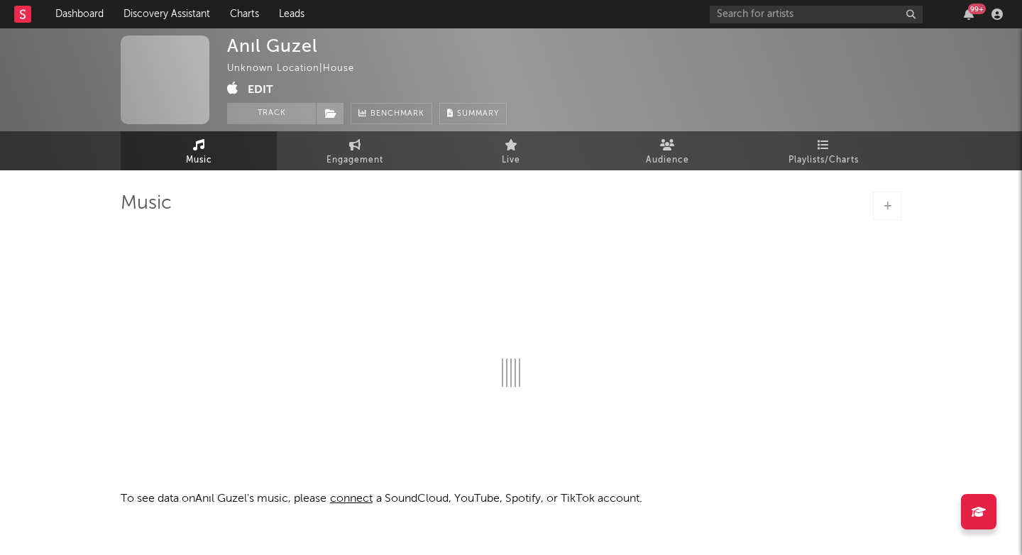
select select "1w"
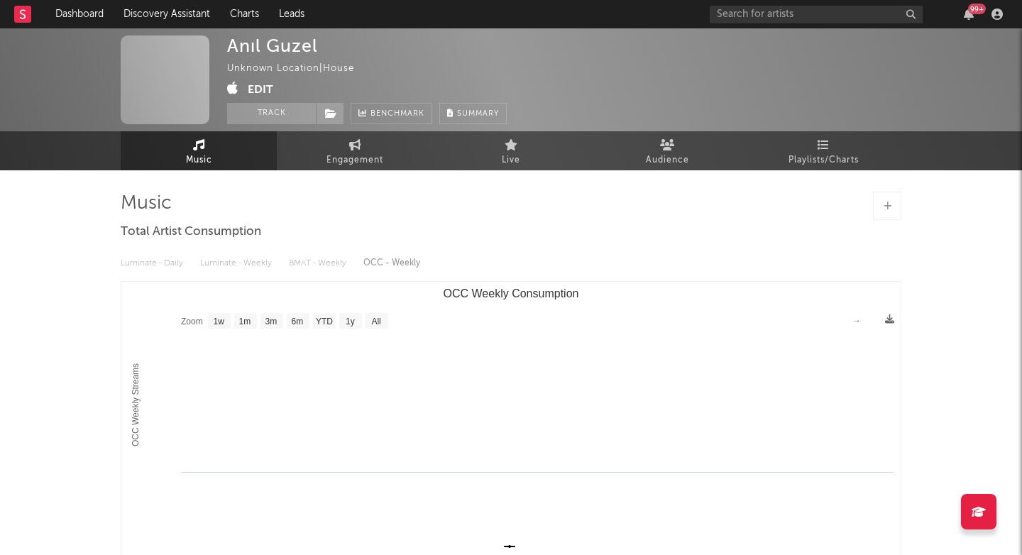
click at [225, 161] on link "Music" at bounding box center [199, 150] width 156 height 39
click at [272, 44] on div "Anıl Guzel" at bounding box center [272, 45] width 91 height 21
copy div "Anıl Guzel"
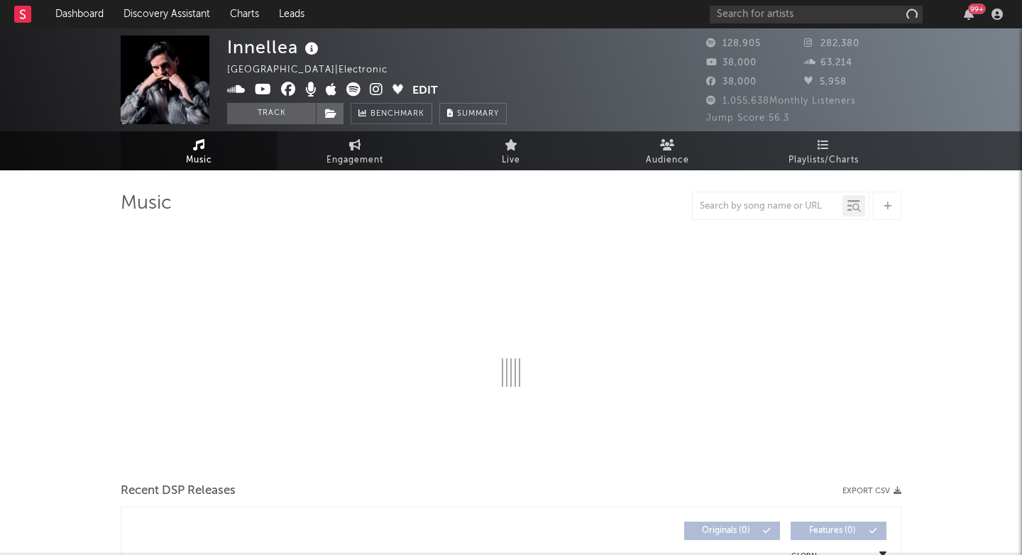
select select "6m"
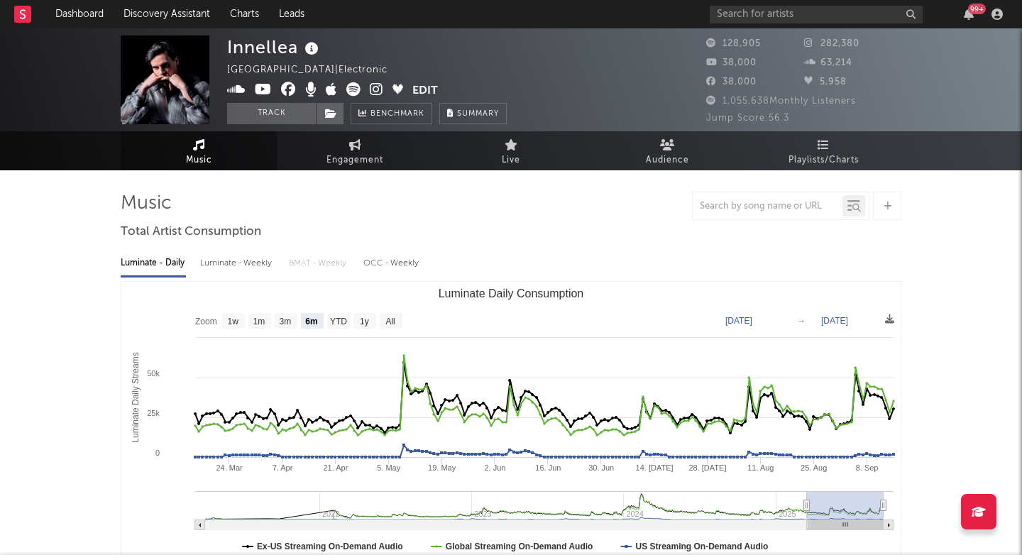
click at [375, 89] on icon at bounding box center [376, 89] width 13 height 14
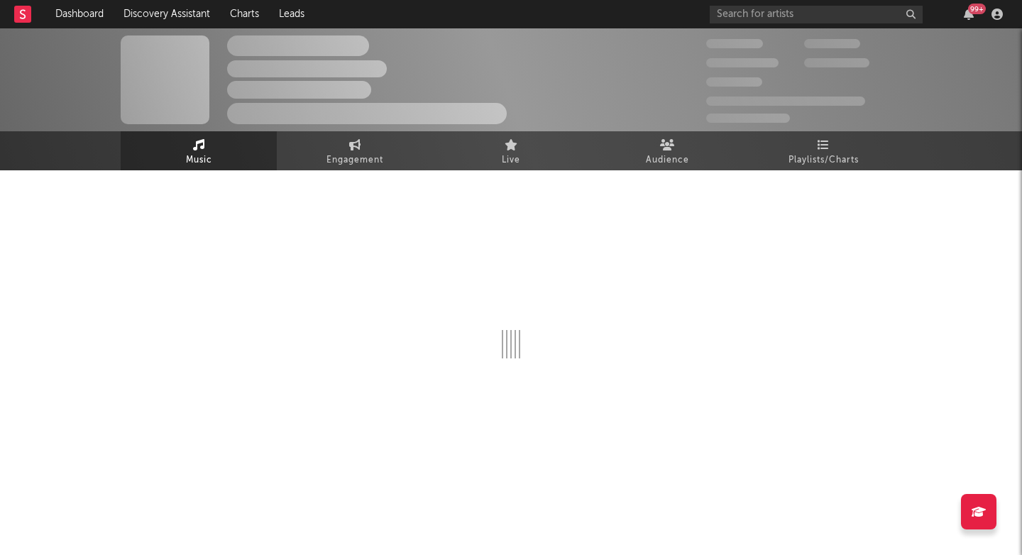
select select "6m"
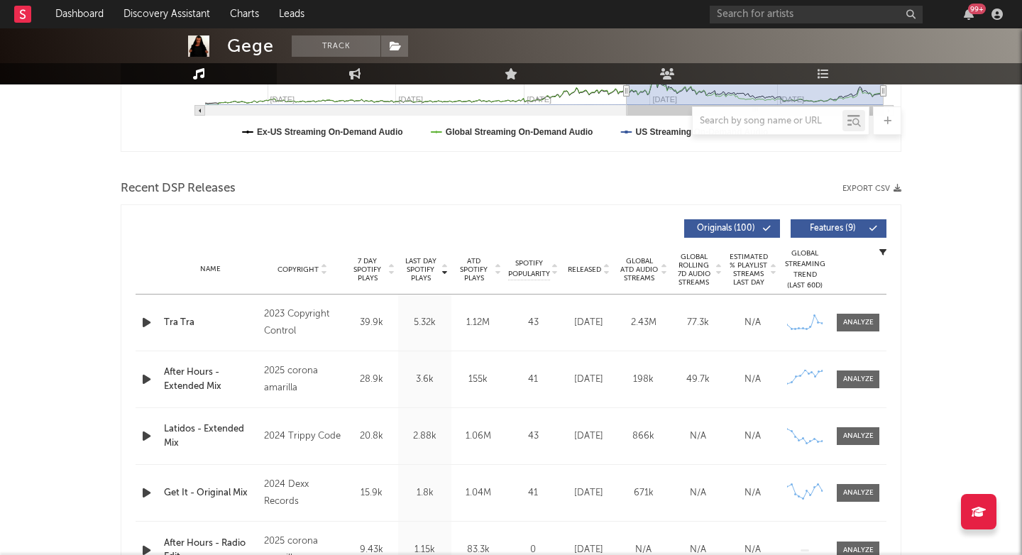
scroll to position [427, 0]
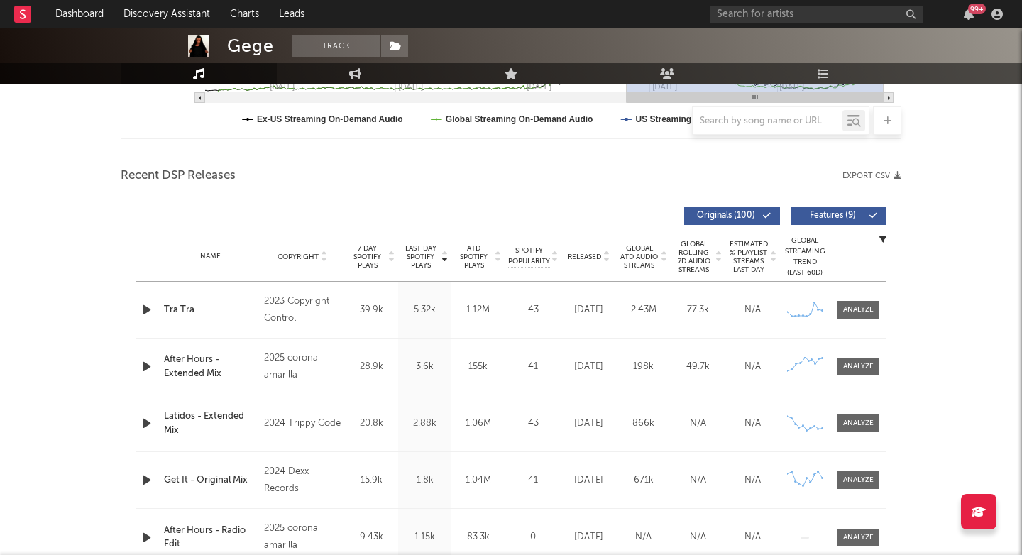
click at [145, 307] on icon "button" at bounding box center [146, 310] width 15 height 18
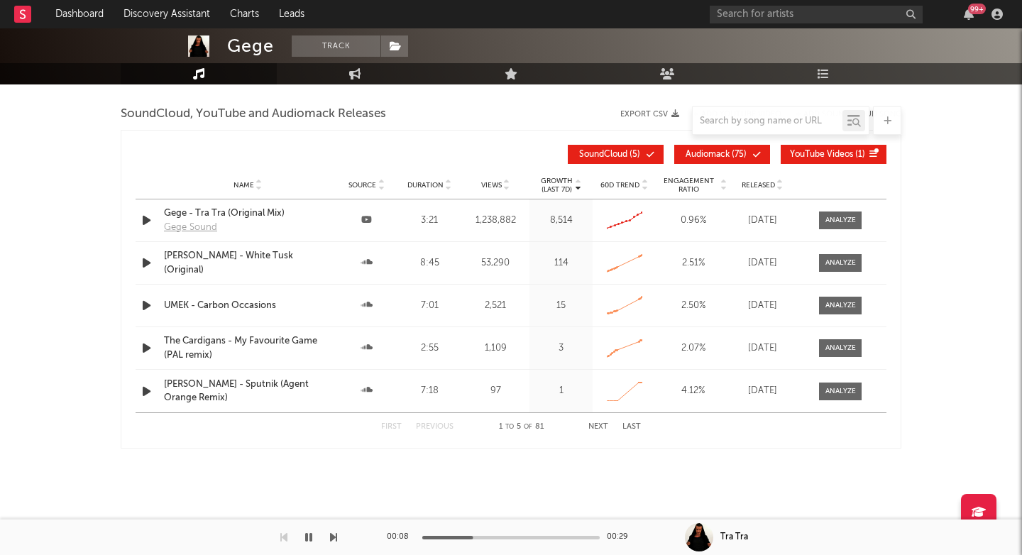
scroll to position [1258, 0]
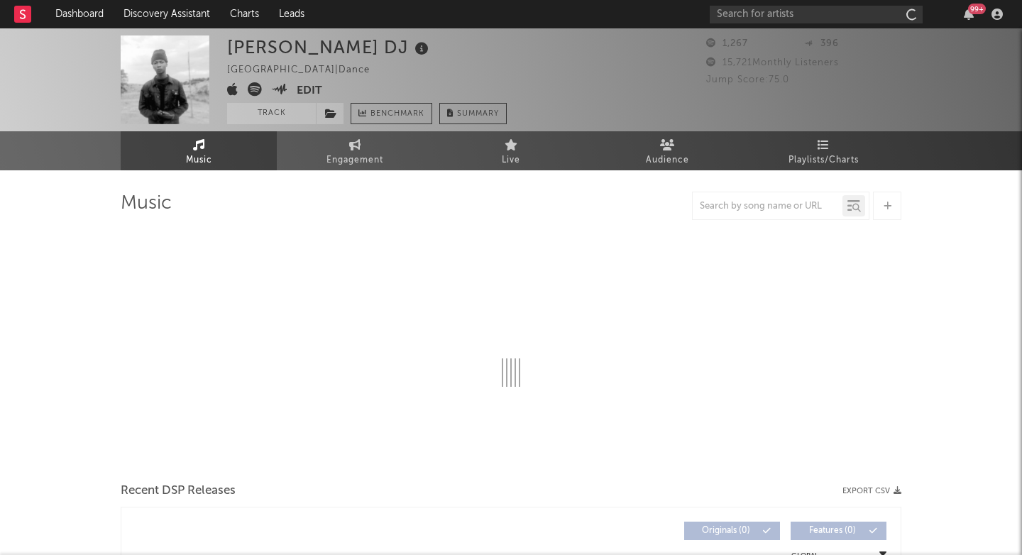
select select "1w"
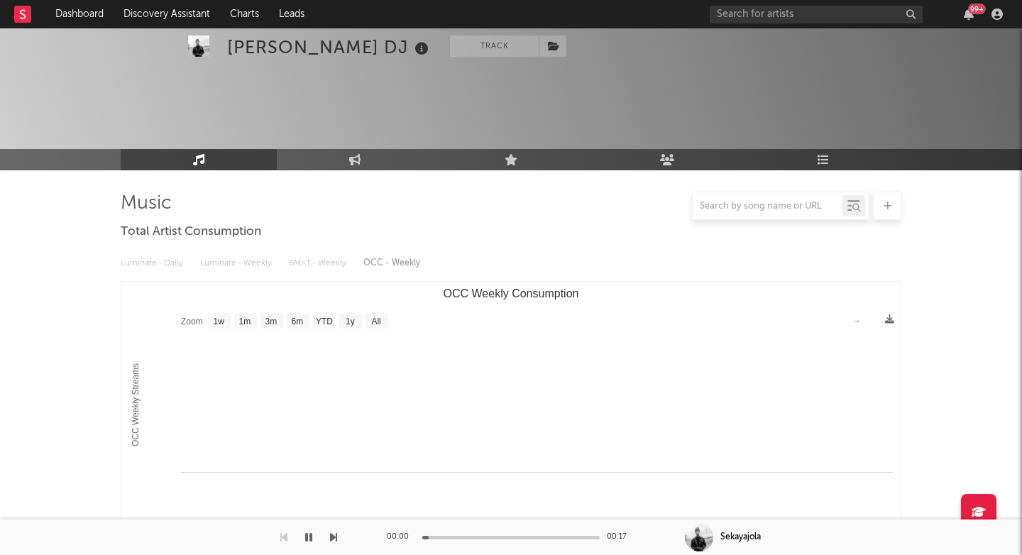
scroll to position [331, 0]
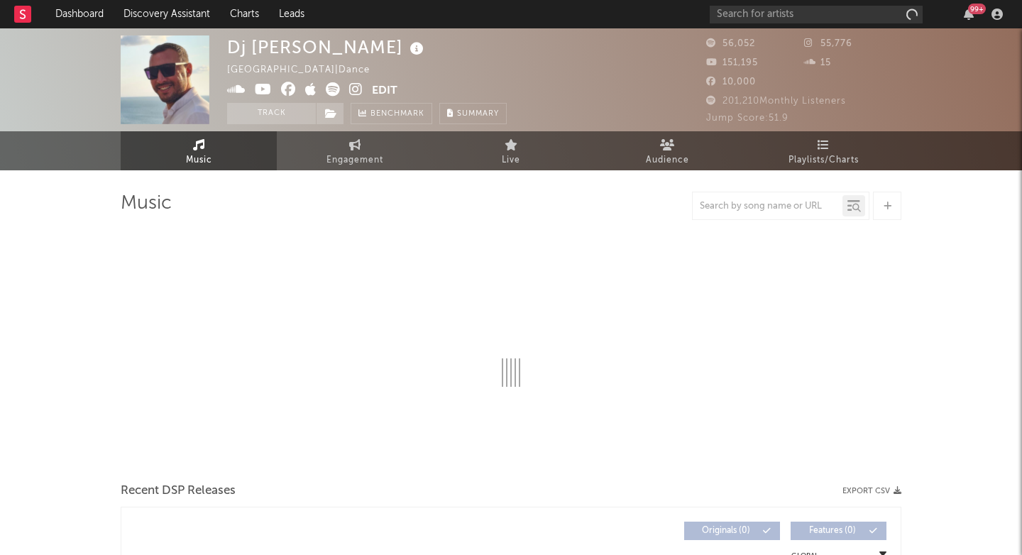
select select "6m"
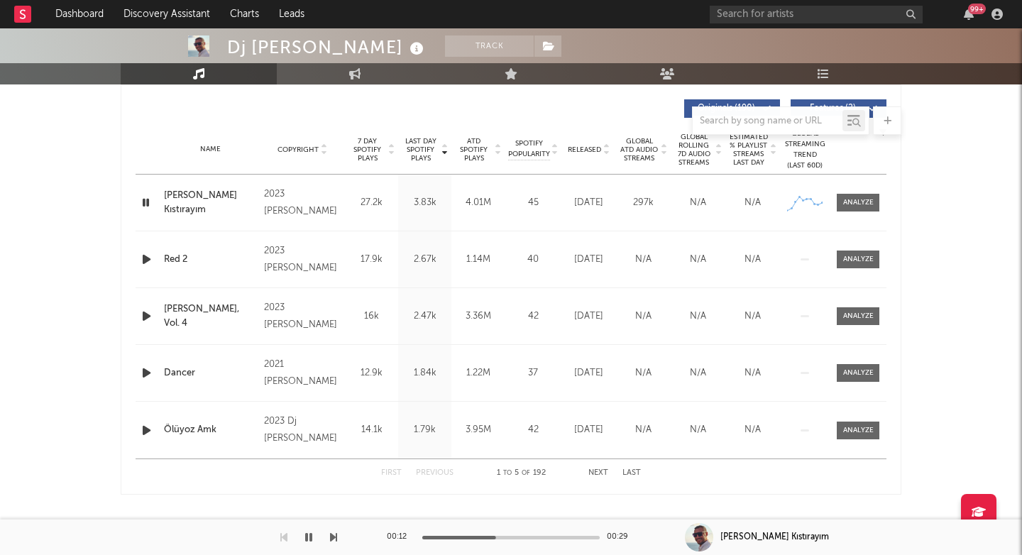
scroll to position [534, 0]
